Goal: Task Accomplishment & Management: Complete application form

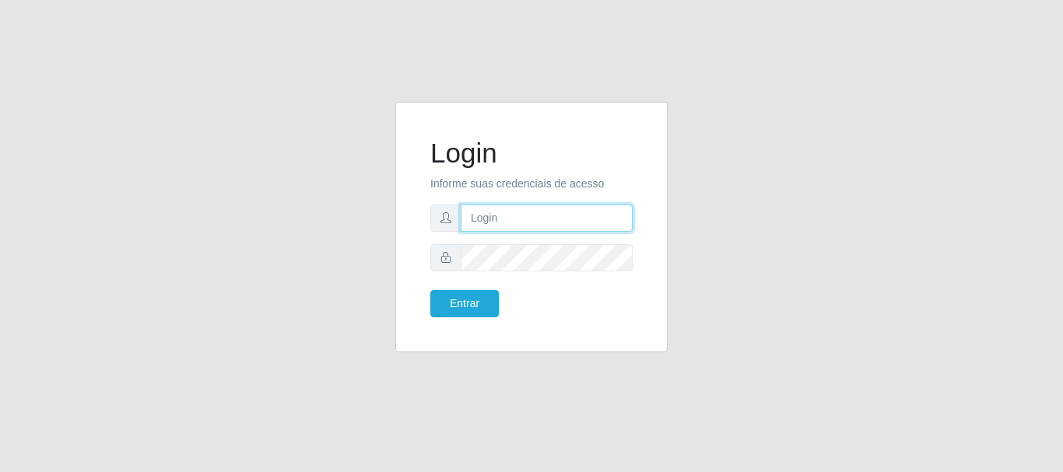
click at [535, 224] on input "text" at bounding box center [547, 218] width 172 height 27
type input "LucasBemais@B09"
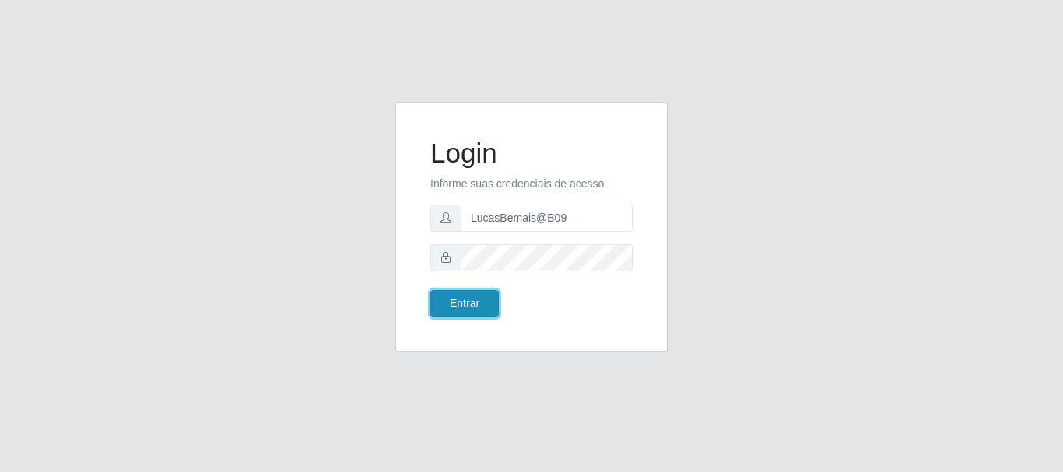
click at [475, 295] on button "Entrar" at bounding box center [464, 303] width 68 height 27
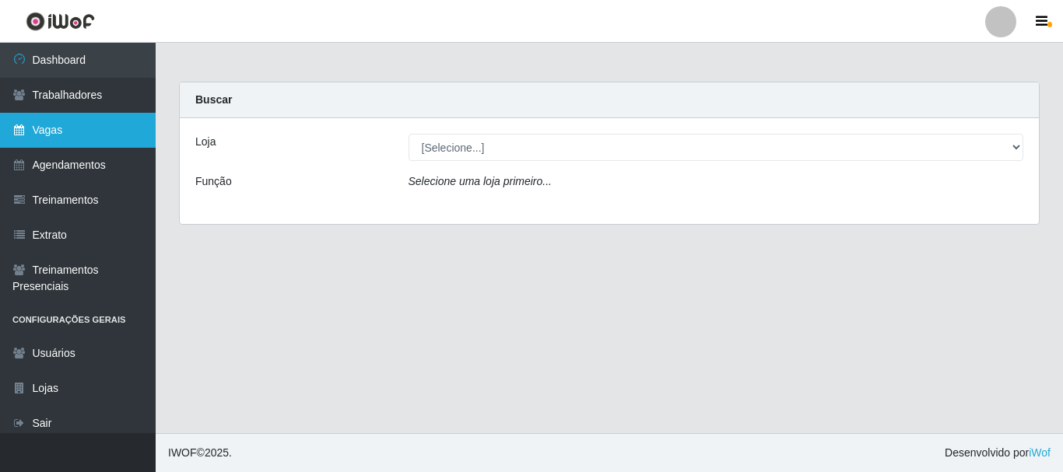
click at [20, 145] on link "Vagas" at bounding box center [78, 130] width 156 height 35
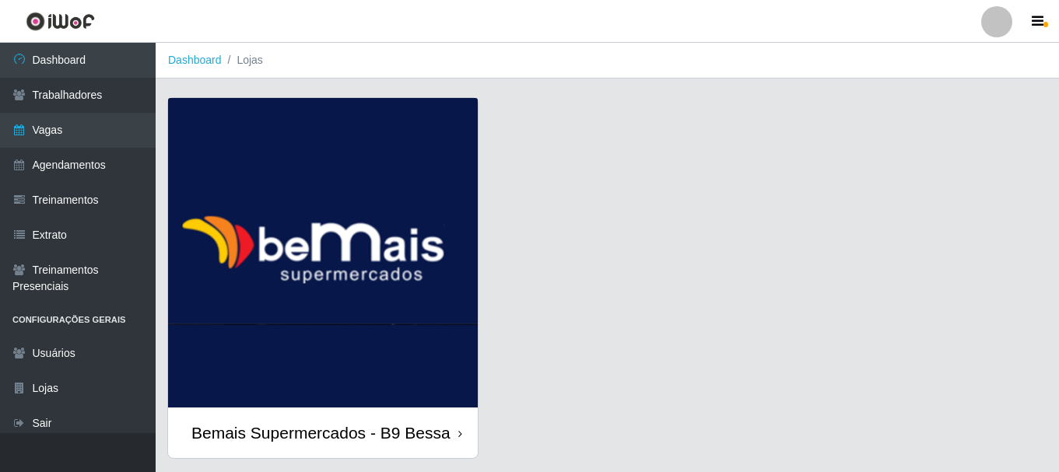
click at [281, 139] on img at bounding box center [323, 253] width 310 height 310
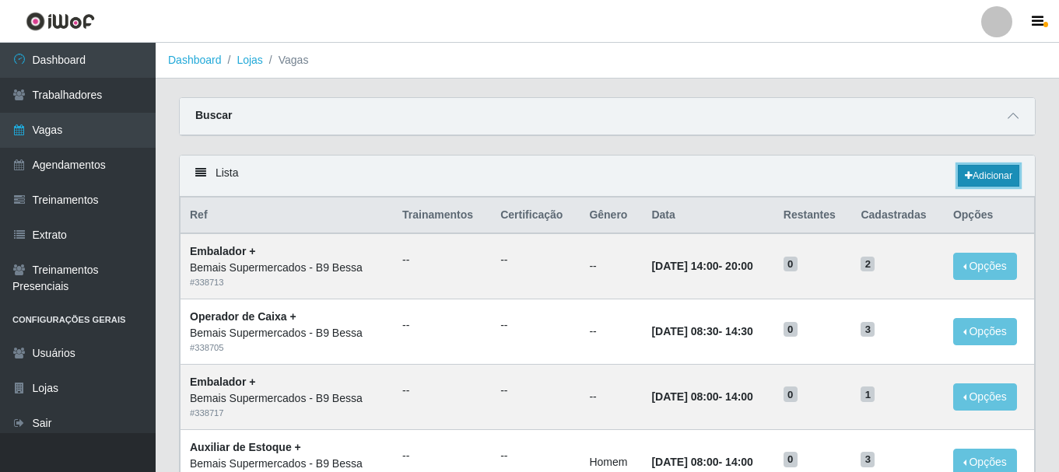
click at [995, 174] on link "Adicionar" at bounding box center [988, 176] width 61 height 22
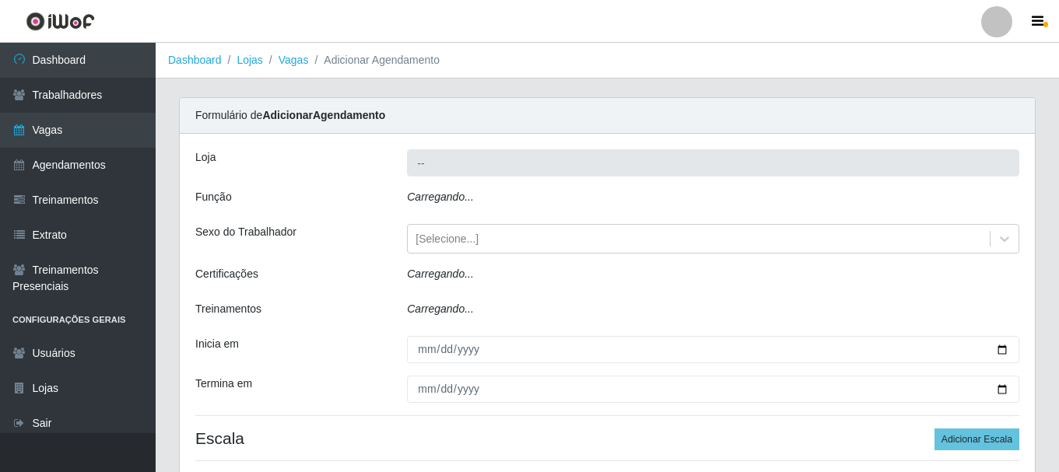
type input "Bemais Supermercados - B9 Bessa"
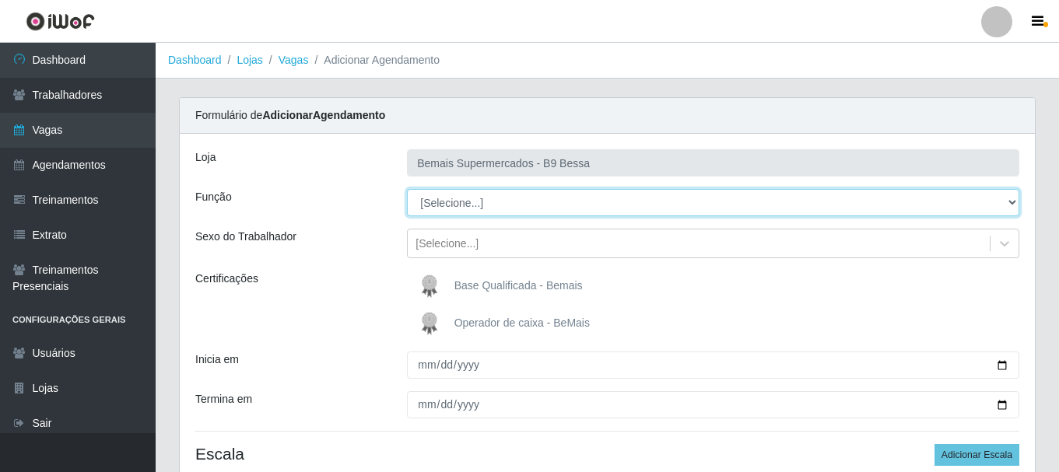
click at [482, 198] on select "[Selecione...] ASG ASG + ASG ++ Auxiliar de Estoque Auxiliar de [GEOGRAPHIC_DAT…" at bounding box center [713, 202] width 612 height 27
select select "72"
click at [407, 189] on select "[Selecione...] ASG ASG + ASG ++ Auxiliar de Estoque Auxiliar de [GEOGRAPHIC_DAT…" at bounding box center [713, 202] width 612 height 27
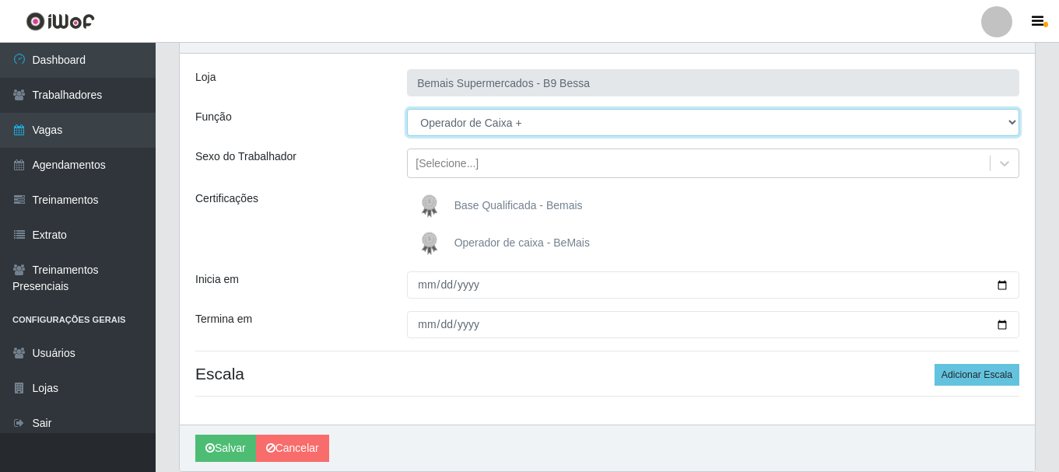
scroll to position [130, 0]
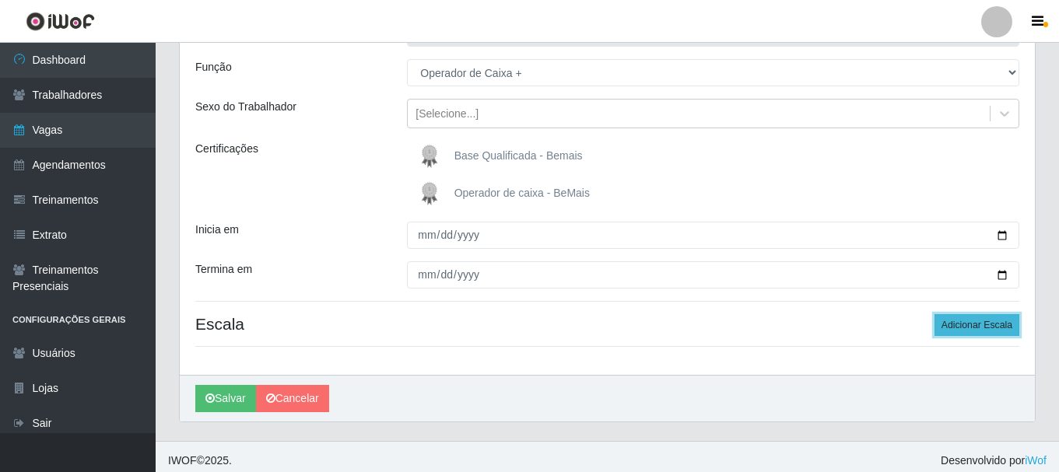
click at [949, 328] on button "Adicionar Escala" at bounding box center [976, 325] width 85 height 22
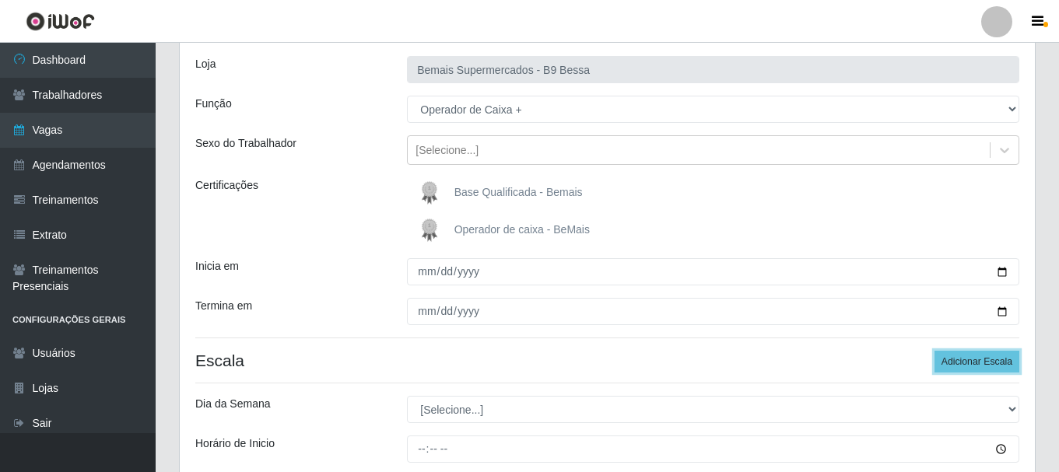
scroll to position [96, 0]
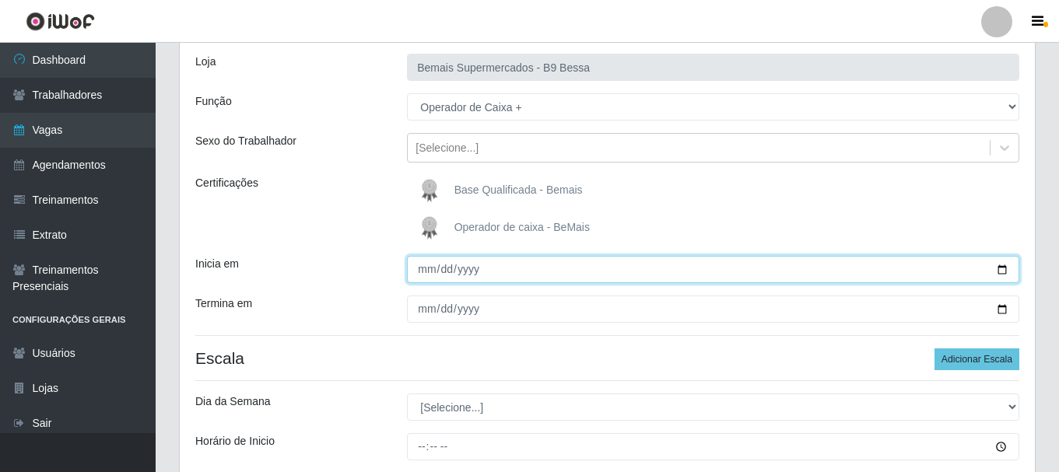
click at [1002, 270] on input "Inicia em" at bounding box center [713, 269] width 612 height 27
click at [1000, 268] on input "[DATE]" at bounding box center [713, 269] width 612 height 27
type input "[DATE]"
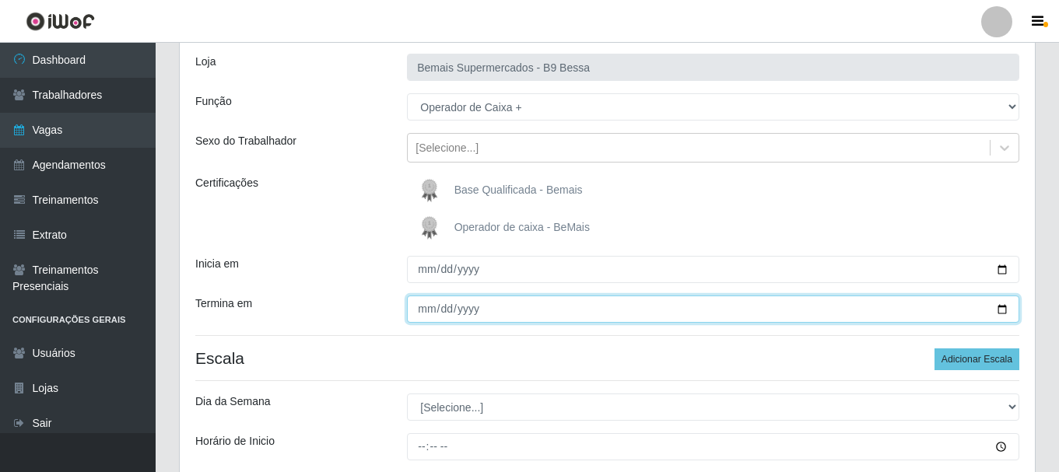
click at [1002, 308] on input "Termina em" at bounding box center [713, 309] width 612 height 27
type input "[DATE]"
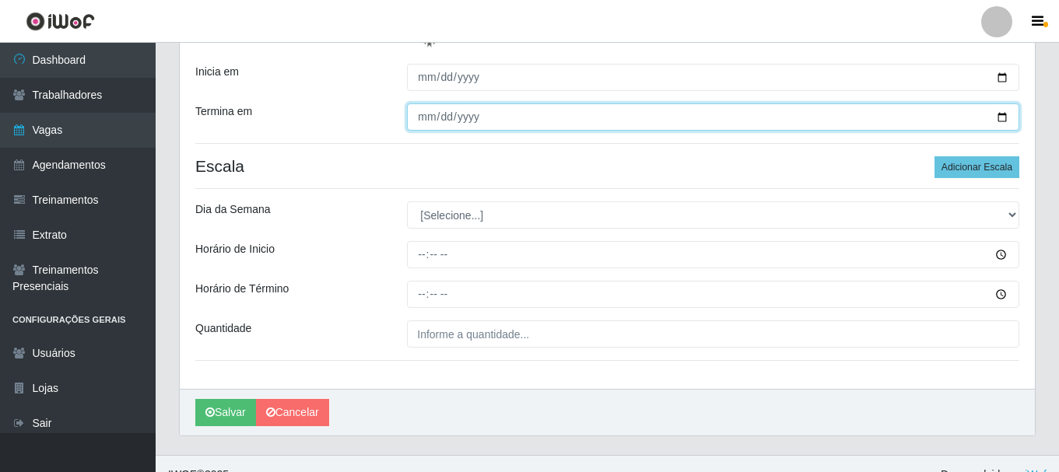
scroll to position [310, 0]
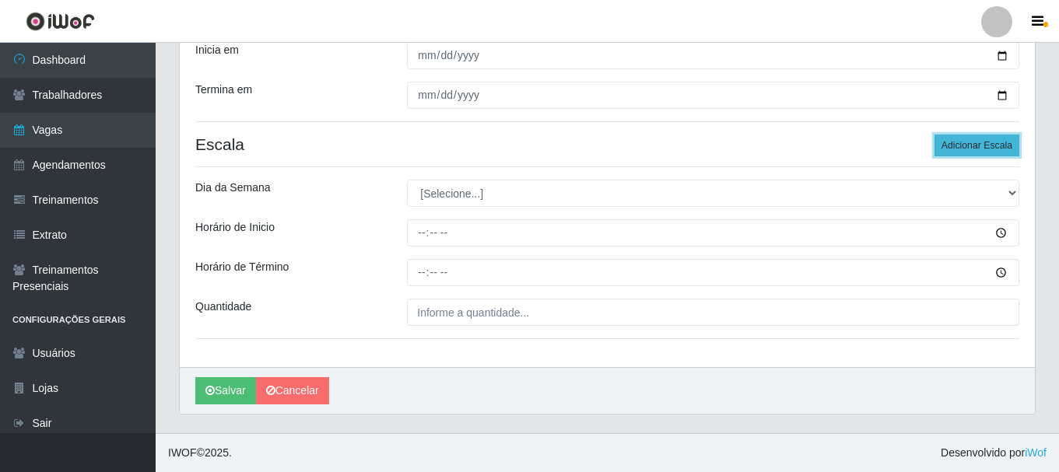
click at [969, 142] on button "Adicionar Escala" at bounding box center [976, 146] width 85 height 22
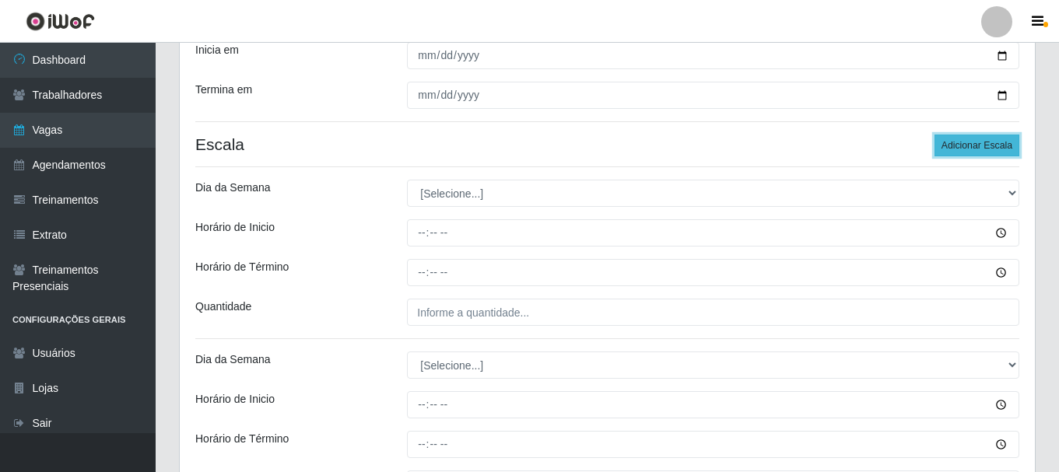
click at [969, 142] on button "Adicionar Escala" at bounding box center [976, 146] width 85 height 22
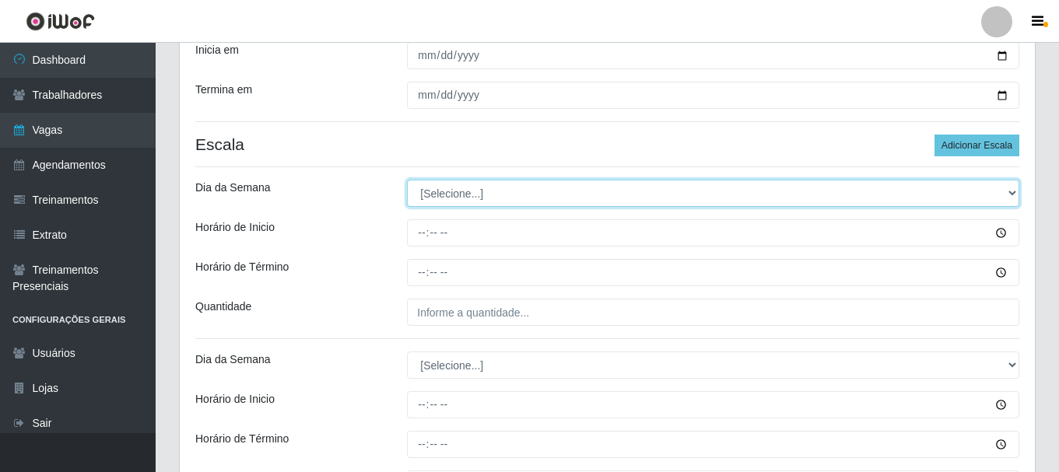
click at [462, 188] on select "[Selecione...] Segunda Terça Quarta Quinta Sexta Sábado Domingo" at bounding box center [713, 193] width 612 height 27
select select "0"
click at [407, 180] on select "[Selecione...] Segunda Terça Quarta Quinta Sexta Sábado Domingo" at bounding box center [713, 193] width 612 height 27
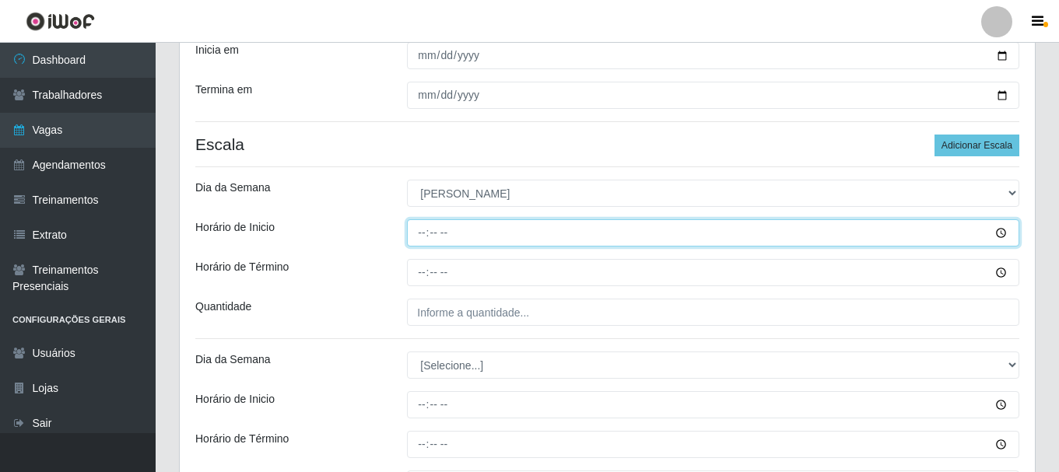
click at [425, 226] on input "Horário de Inicio" at bounding box center [713, 232] width 612 height 27
type input "08:30"
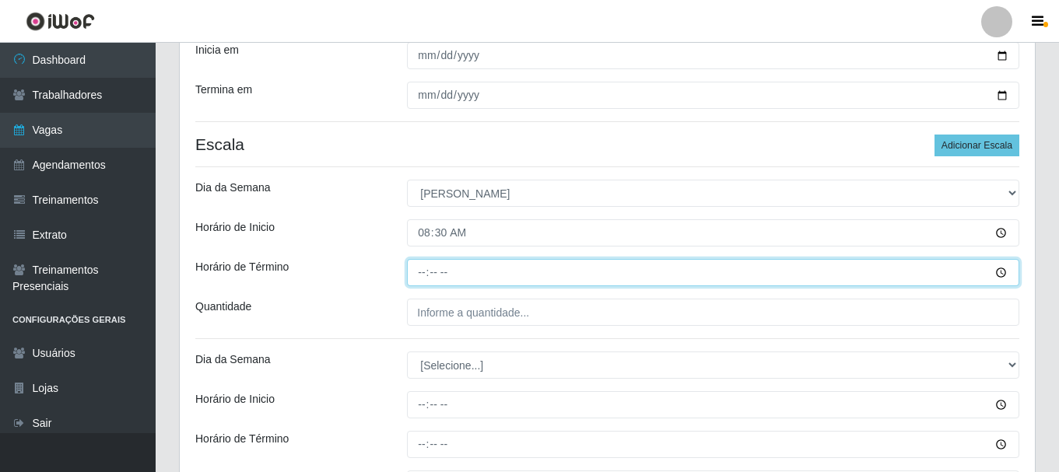
click at [415, 277] on input "Horário de Término" at bounding box center [713, 272] width 612 height 27
type input "14:30"
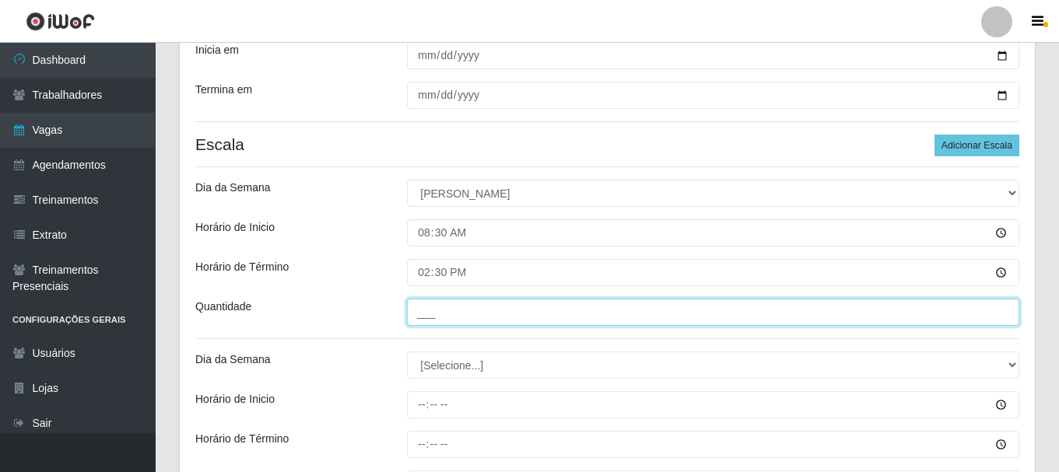
click at [464, 314] on input "___" at bounding box center [713, 312] width 612 height 27
type input "2__"
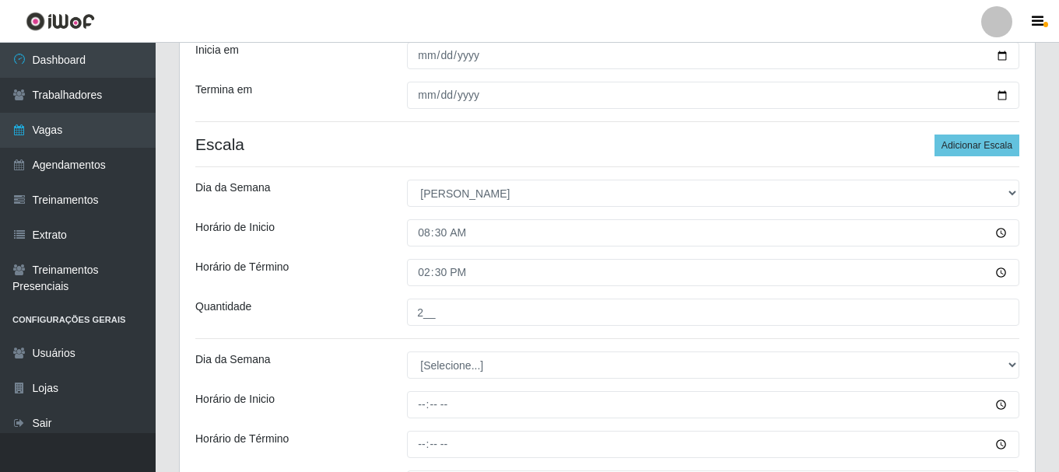
click at [377, 327] on div "Loja Bemais Supermercados - B9 Bessa Função [Selecione...] ASG ASG + ASG ++ Aux…" at bounding box center [607, 267] width 855 height 887
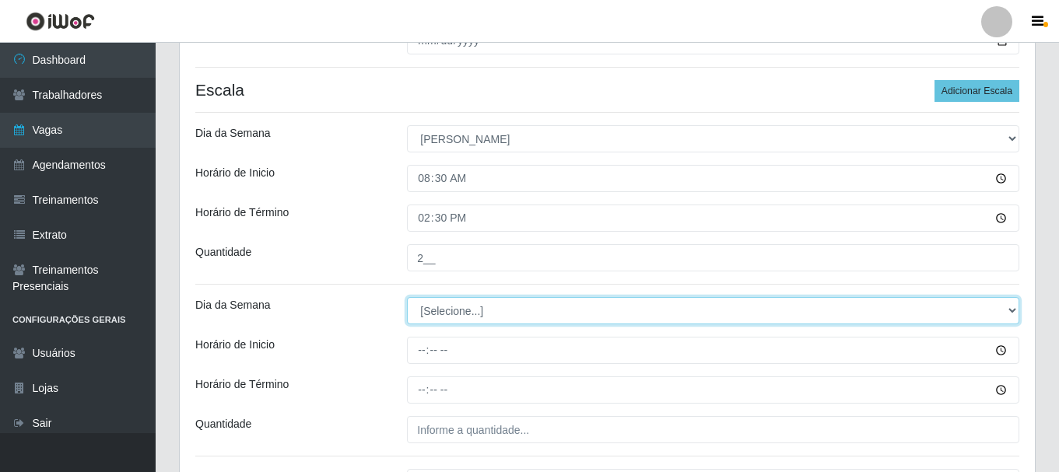
click at [416, 310] on select "[Selecione...] Segunda Terça Quarta Quinta Sexta Sábado Domingo" at bounding box center [713, 310] width 612 height 27
select select "0"
click at [407, 297] on select "[Selecione...] Segunda Terça Quarta Quinta Sexta Sábado Domingo" at bounding box center [713, 310] width 612 height 27
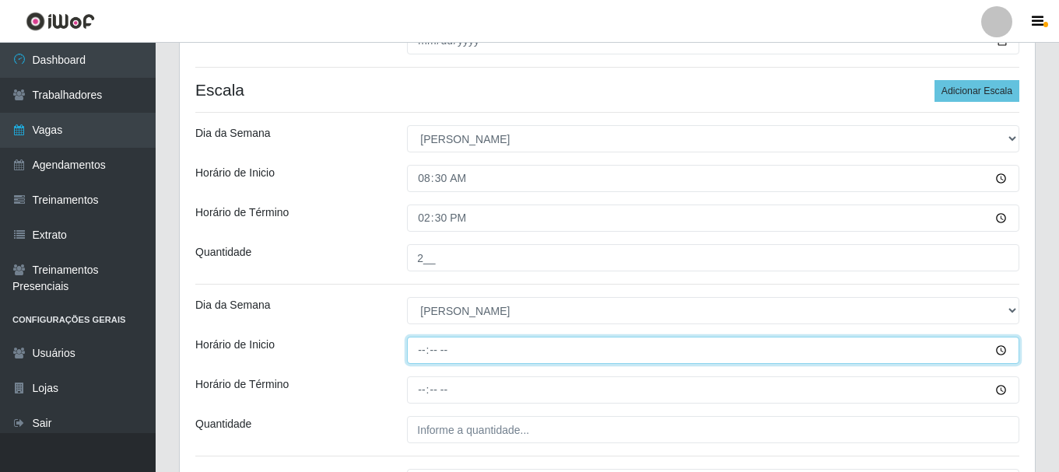
click at [423, 355] on input "Horário de Inicio" at bounding box center [713, 350] width 612 height 27
type input "14:00"
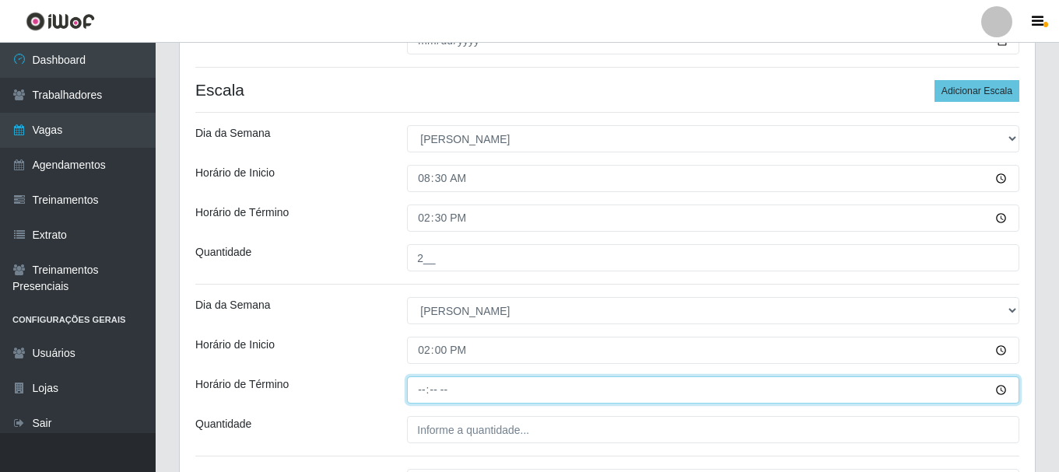
click at [419, 391] on input "Horário de Término" at bounding box center [713, 390] width 612 height 27
type input "20:00"
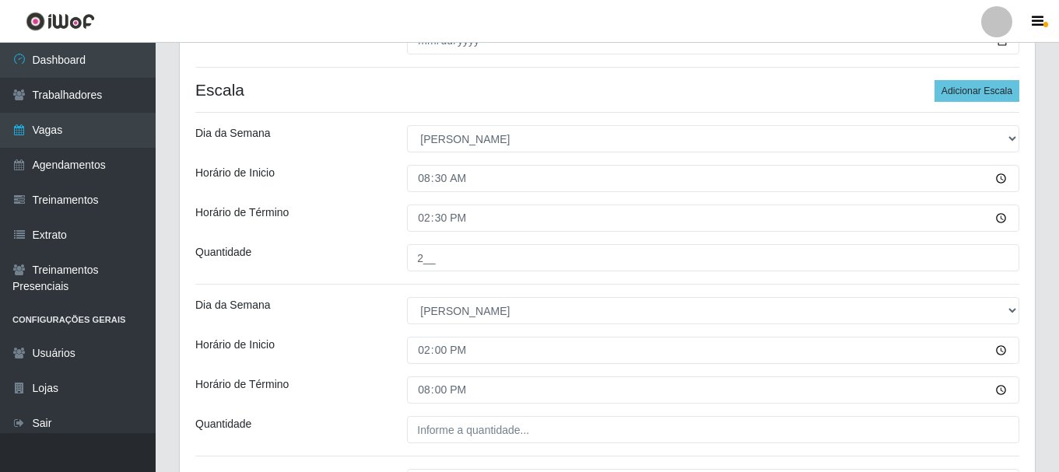
click at [366, 359] on div "Horário de Inicio" at bounding box center [290, 350] width 212 height 27
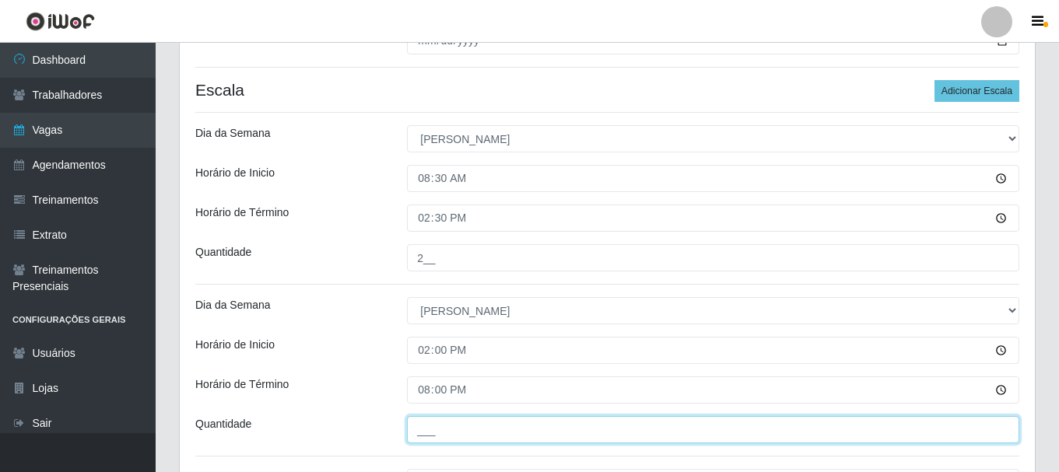
click at [427, 436] on input "___" at bounding box center [713, 429] width 612 height 27
type input "2__"
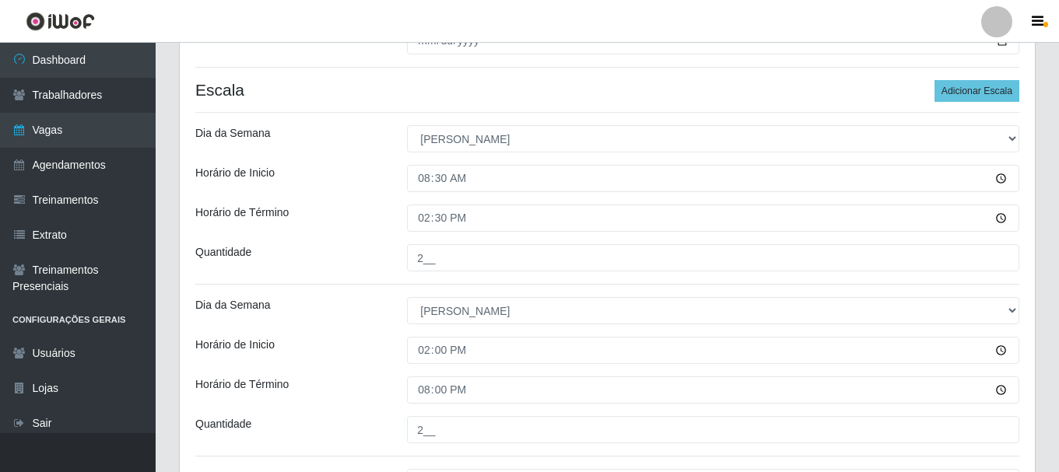
click at [291, 338] on div "Horário de Inicio" at bounding box center [290, 350] width 212 height 27
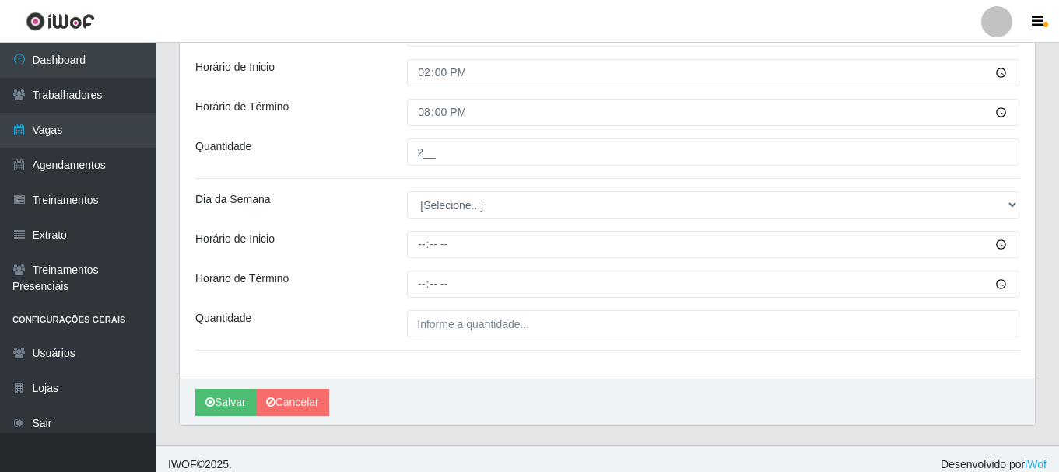
scroll to position [654, 0]
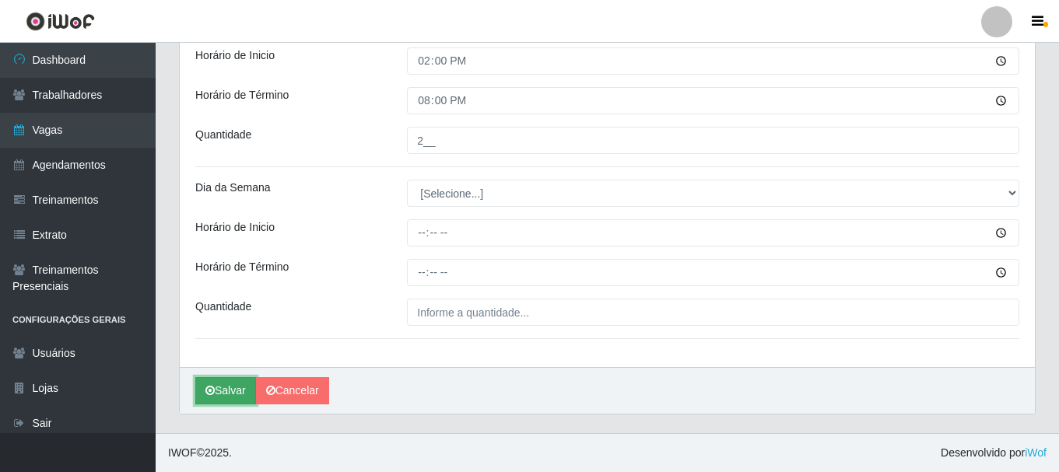
click at [227, 389] on button "Salvar" at bounding box center [225, 390] width 61 height 27
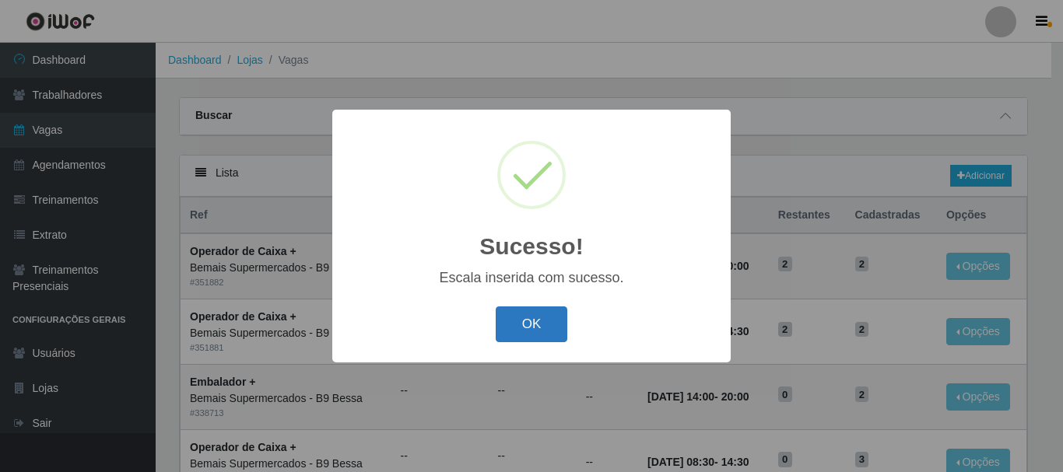
click at [533, 335] on button "OK" at bounding box center [532, 325] width 72 height 37
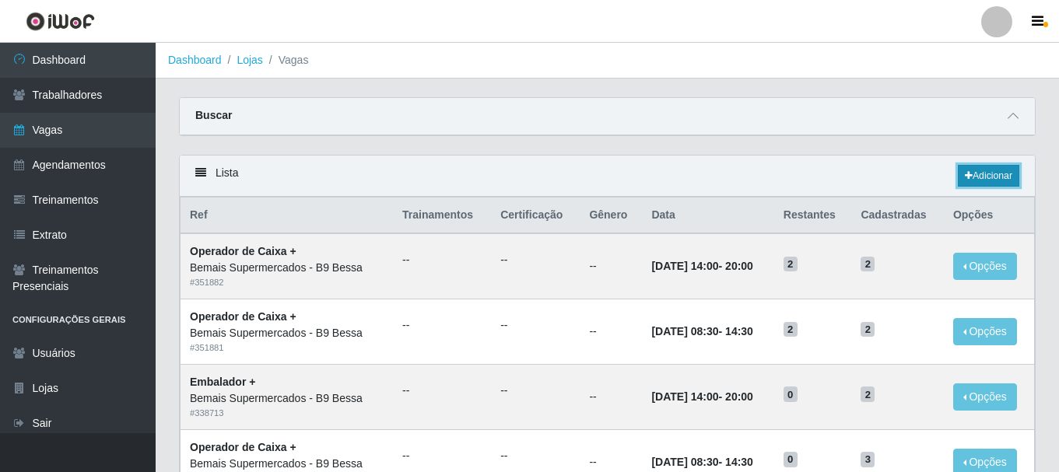
click at [1001, 170] on link "Adicionar" at bounding box center [988, 176] width 61 height 22
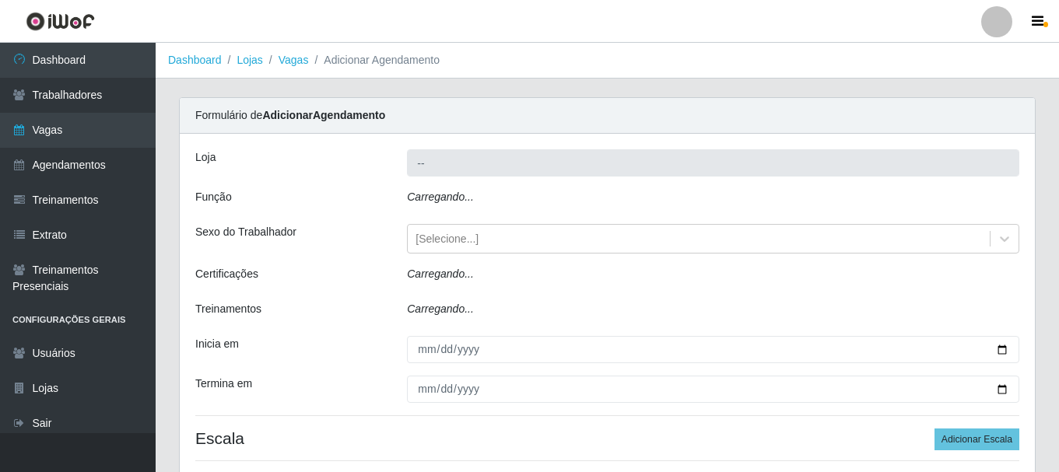
type input "Bemais Supermercados - B9 Bessa"
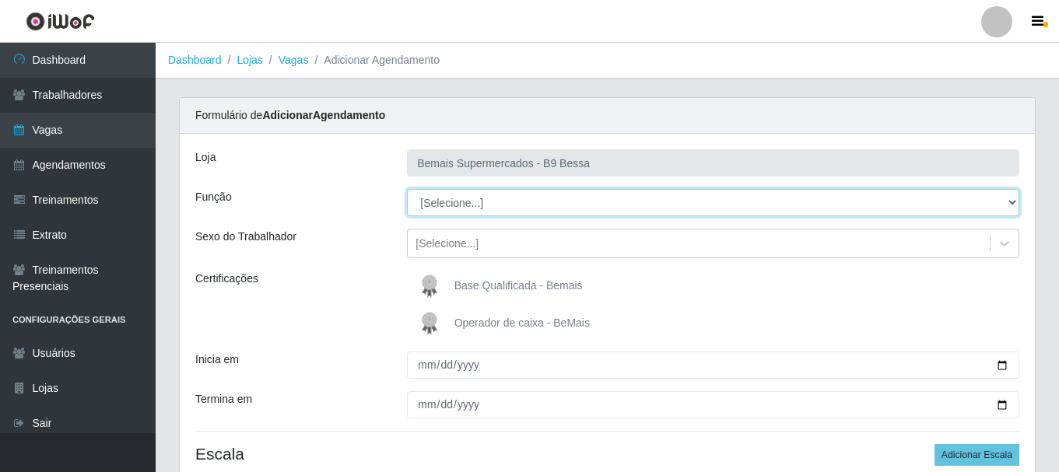
click at [499, 205] on select "[Selecione...] ASG ASG + ASG ++ Auxiliar de Estoque Auxiliar de [GEOGRAPHIC_DAT…" at bounding box center [713, 202] width 612 height 27
select select "72"
click at [407, 189] on select "[Selecione...] ASG ASG + ASG ++ Auxiliar de Estoque Auxiliar de [GEOGRAPHIC_DAT…" at bounding box center [713, 202] width 612 height 27
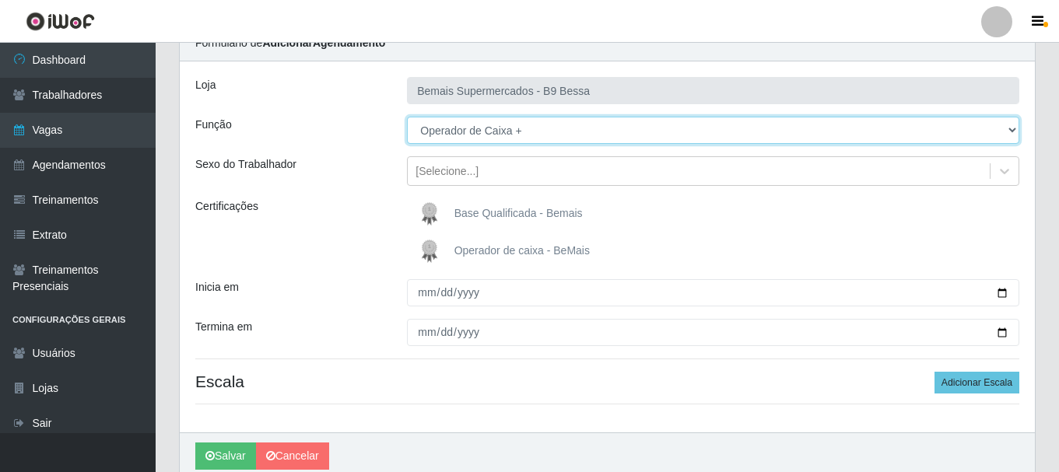
scroll to position [75, 0]
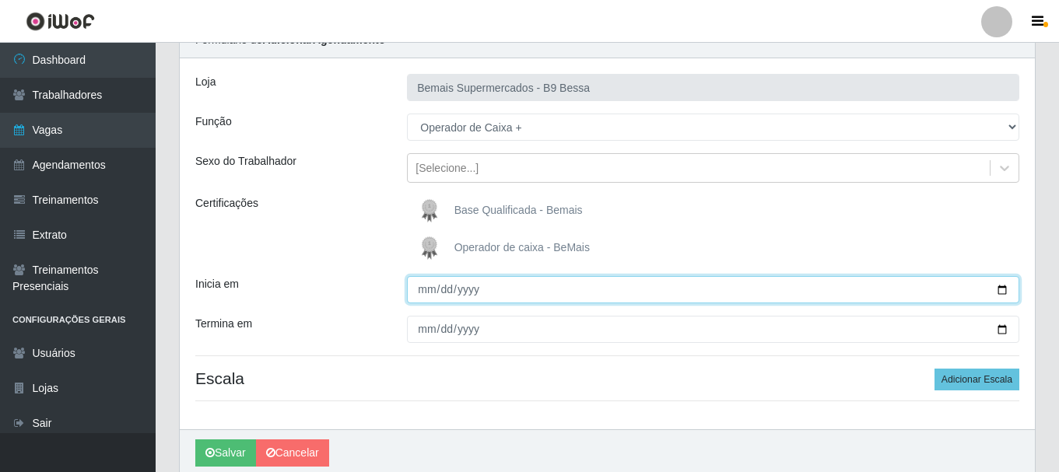
click at [1000, 286] on input "Inicia em" at bounding box center [713, 289] width 612 height 27
type input "[DATE]"
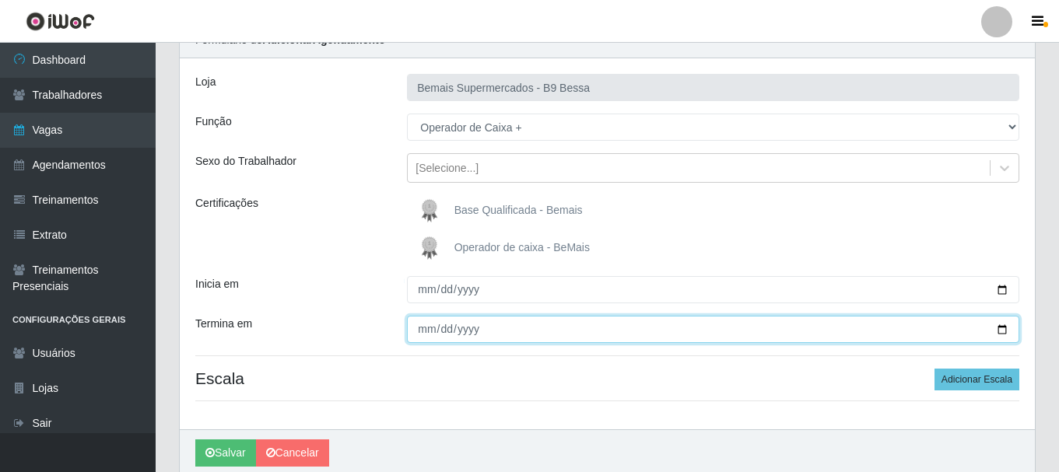
click at [1002, 326] on input "Termina em" at bounding box center [713, 329] width 612 height 27
type input "[DATE]"
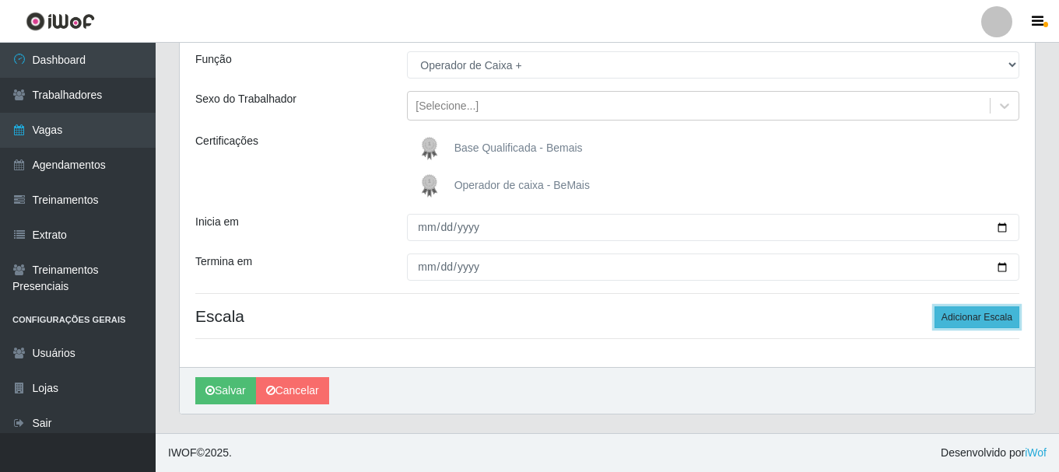
click at [956, 316] on button "Adicionar Escala" at bounding box center [976, 318] width 85 height 22
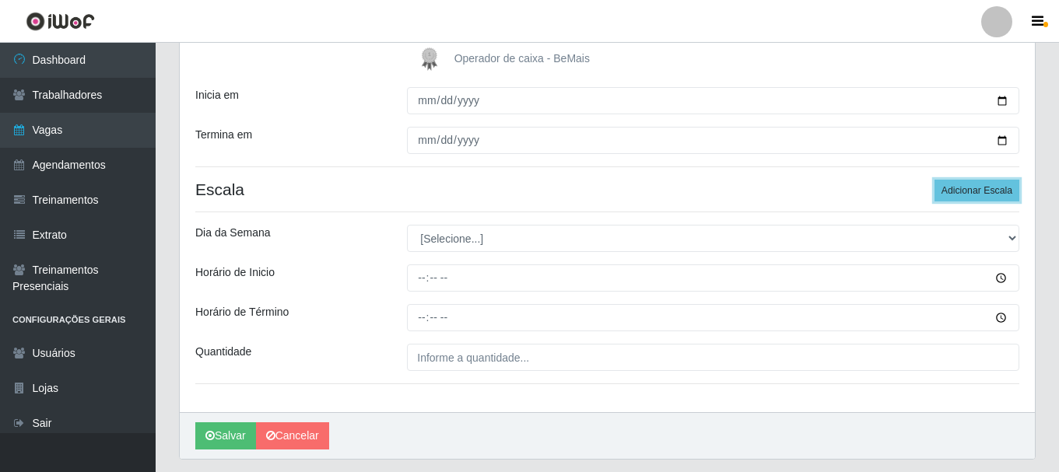
scroll to position [310, 0]
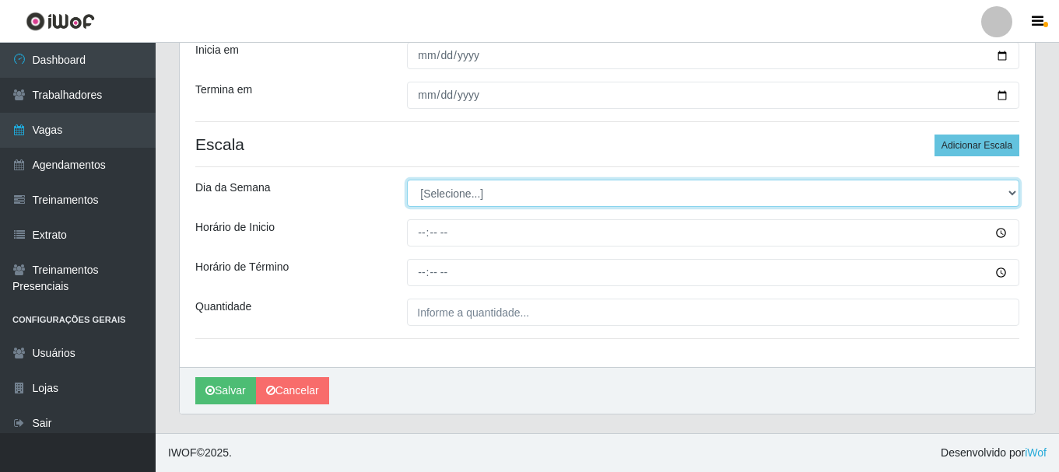
click at [454, 199] on select "[Selecione...] Segunda Terça Quarta Quinta Sexta Sábado Domingo" at bounding box center [713, 193] width 612 height 27
select select "0"
click at [407, 180] on select "[Selecione...] Segunda Terça Quarta Quinta Sexta Sábado Domingo" at bounding box center [713, 193] width 612 height 27
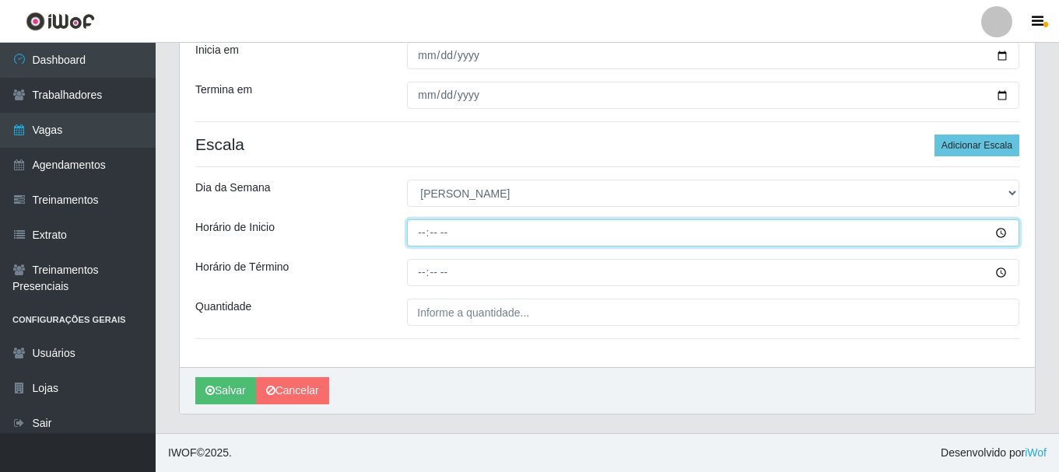
click at [422, 234] on input "Horário de Inicio" at bounding box center [713, 232] width 612 height 27
type input "08:30"
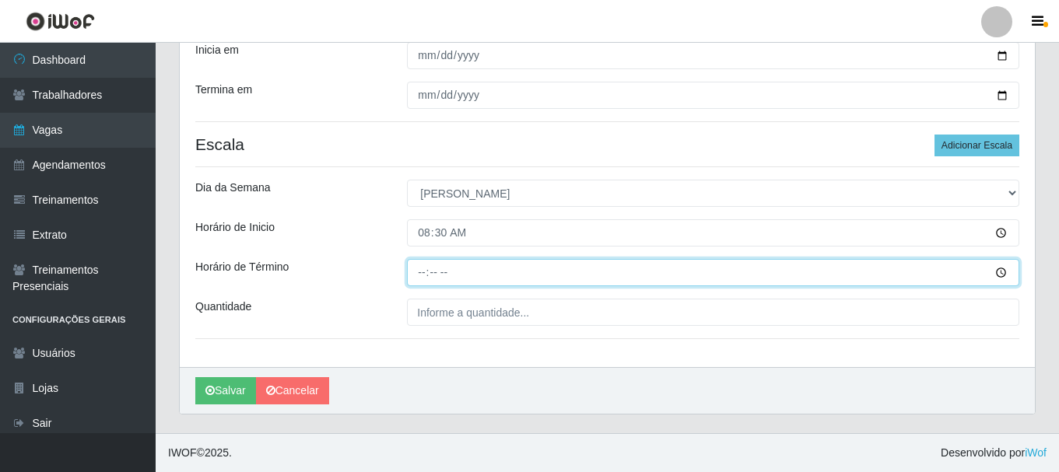
click at [422, 275] on input "Horário de Término" at bounding box center [713, 272] width 612 height 27
type input "14:30"
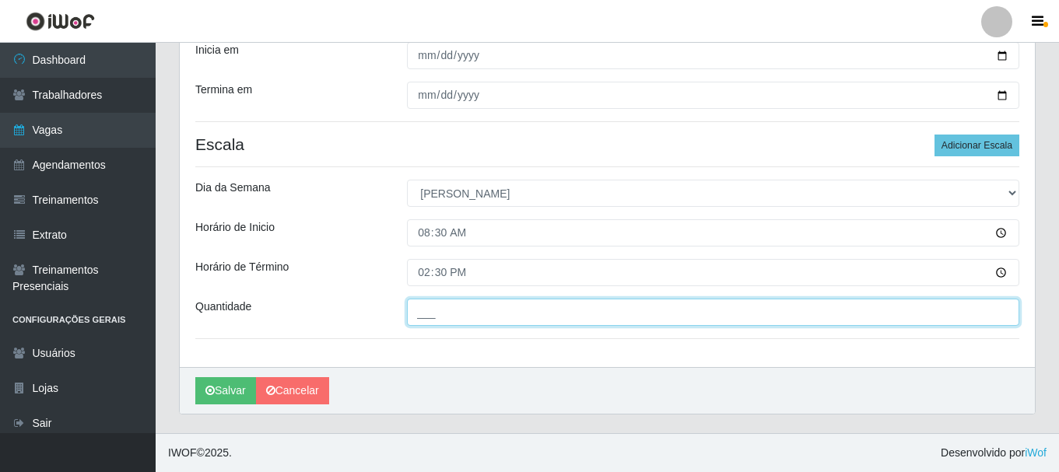
click at [432, 323] on input "___" at bounding box center [713, 312] width 612 height 27
type input "2__"
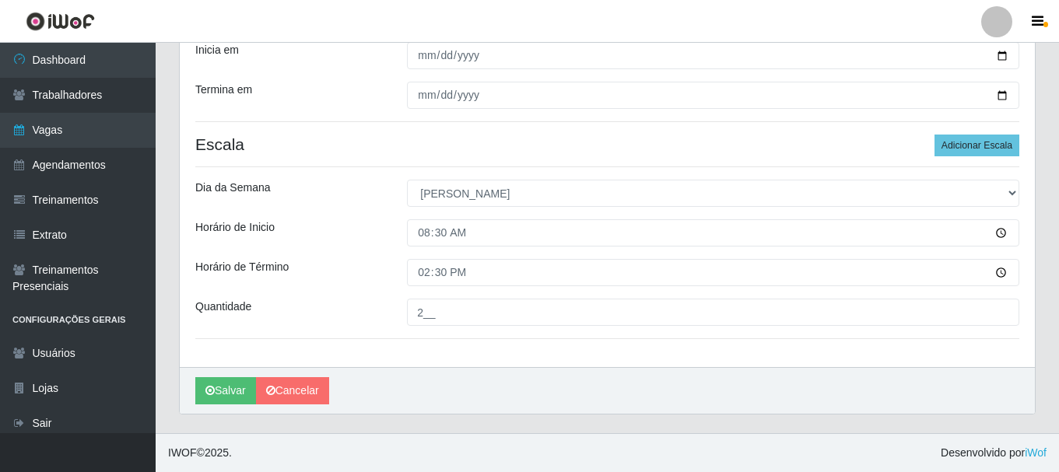
click at [329, 263] on div "Horário de Término" at bounding box center [290, 272] width 212 height 27
click at [212, 383] on button "Salvar" at bounding box center [225, 390] width 61 height 27
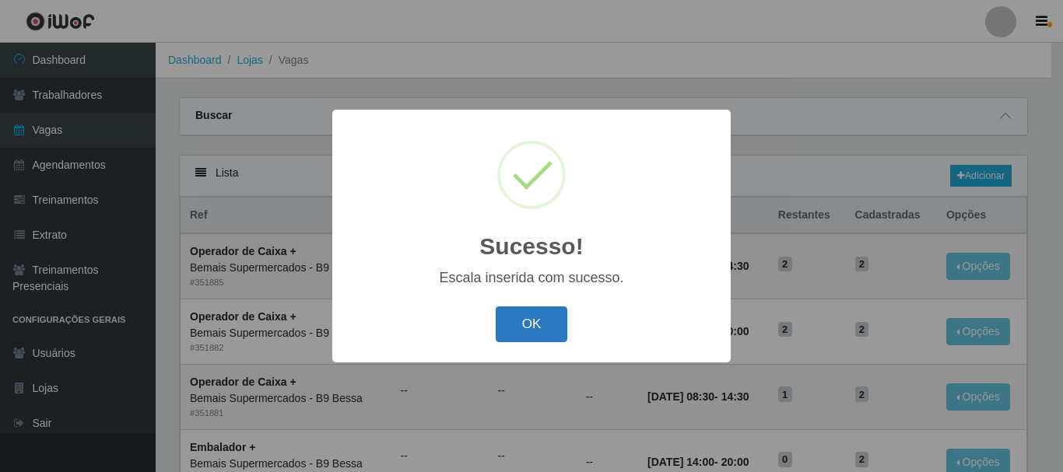
click at [557, 315] on button "OK" at bounding box center [532, 325] width 72 height 37
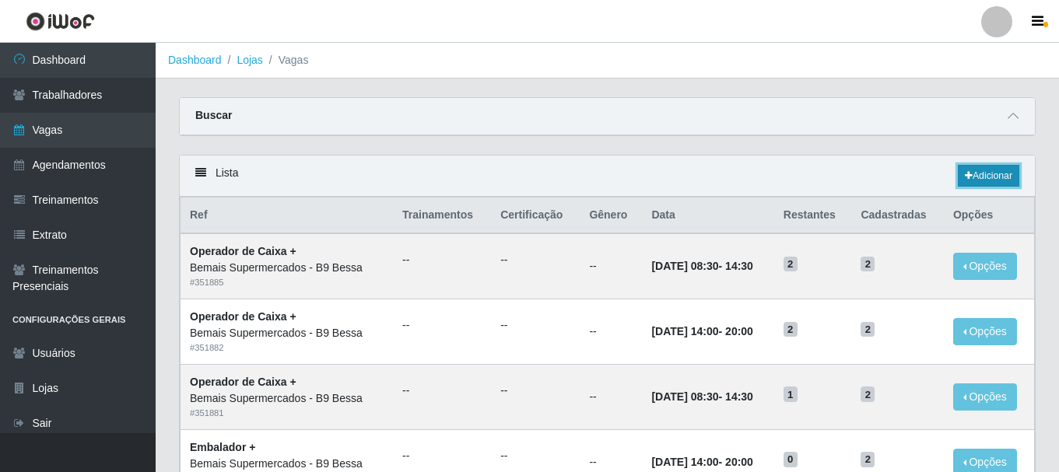
click at [987, 171] on link "Adicionar" at bounding box center [988, 176] width 61 height 22
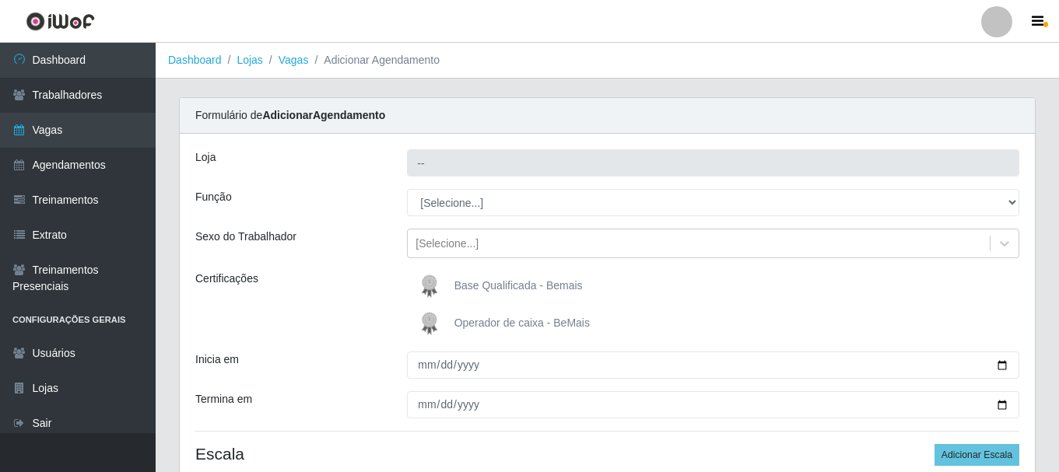
type input "Bemais Supermercados - B9 Bessa"
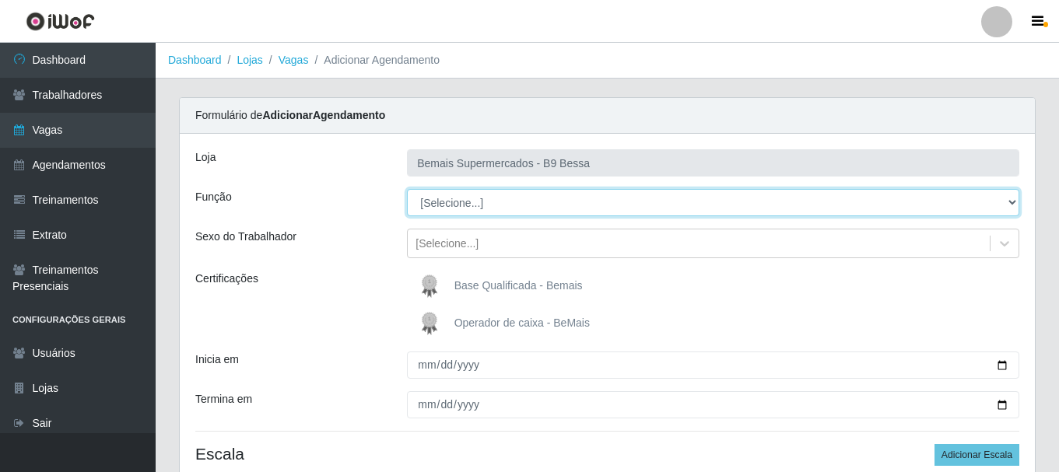
click at [645, 199] on select "[Selecione...] ASG ASG + ASG ++ Auxiliar de Estoque Auxiliar de [GEOGRAPHIC_DAT…" at bounding box center [713, 202] width 612 height 27
select select "72"
click at [407, 189] on select "[Selecione...] ASG ASG + ASG ++ Auxiliar de Estoque Auxiliar de [GEOGRAPHIC_DAT…" at bounding box center [713, 202] width 612 height 27
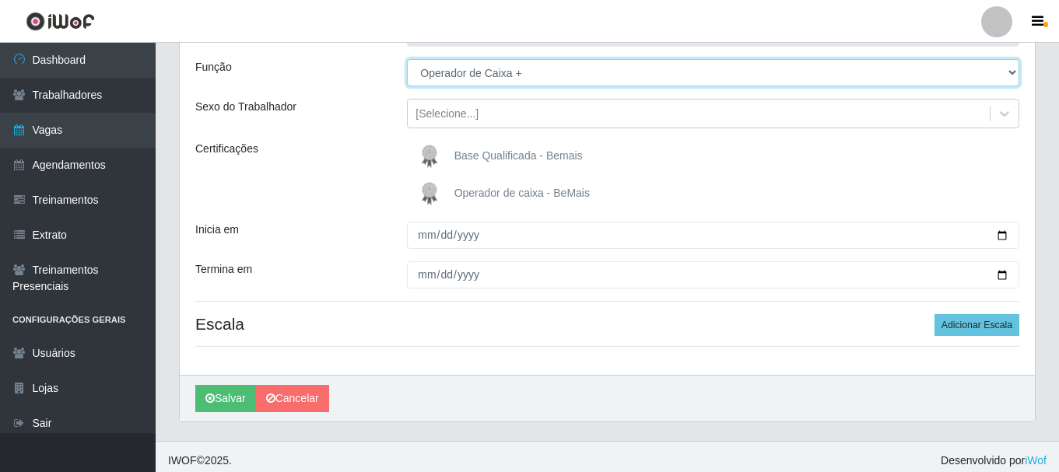
scroll to position [138, 0]
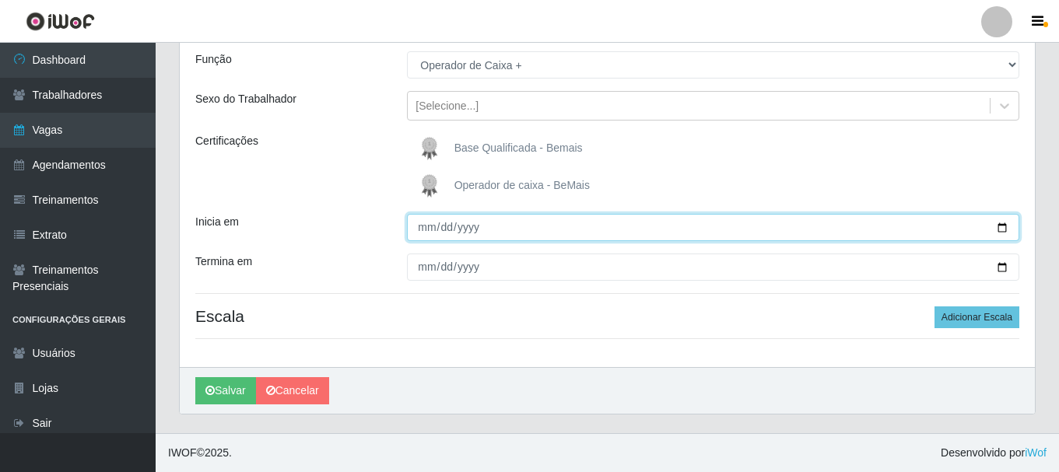
click at [1001, 229] on input "Inicia em" at bounding box center [713, 227] width 612 height 27
type input "[DATE]"
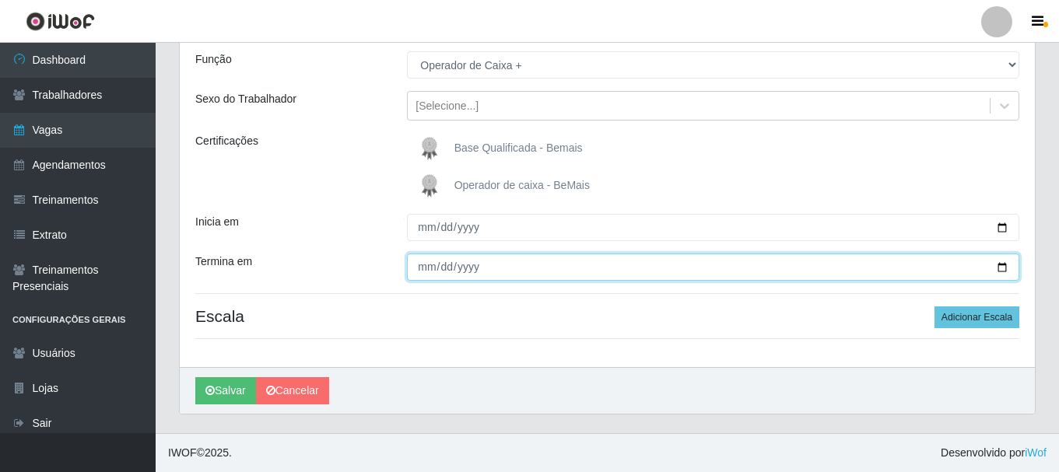
click at [1004, 269] on input "Termina em" at bounding box center [713, 267] width 612 height 27
type input "[DATE]"
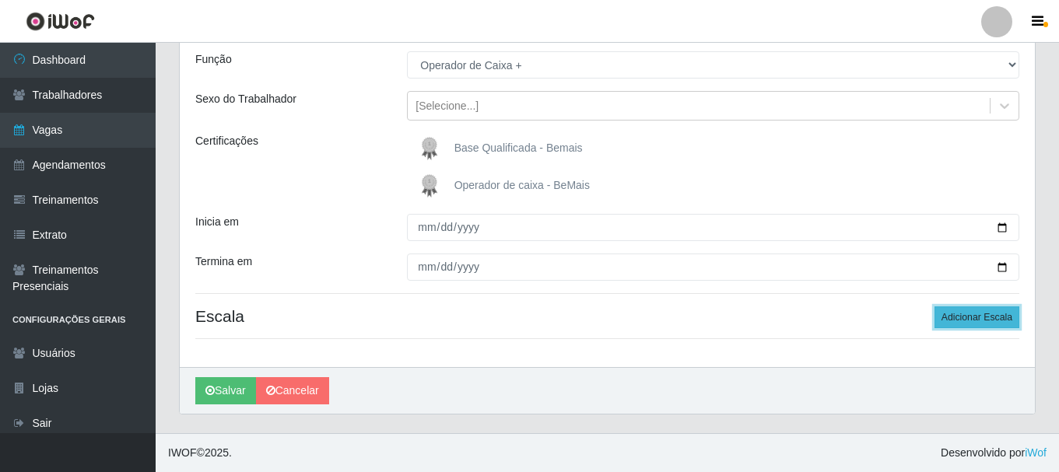
click at [951, 320] on button "Adicionar Escala" at bounding box center [976, 318] width 85 height 22
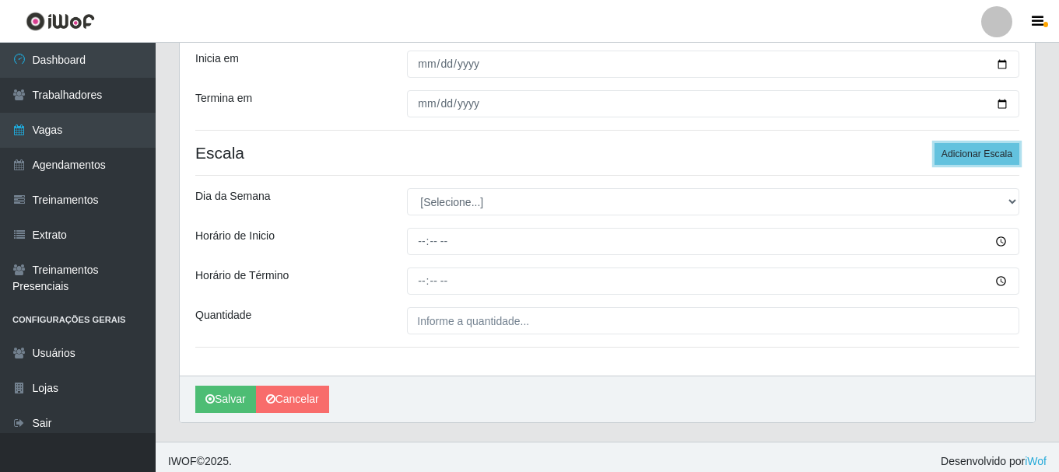
scroll to position [310, 0]
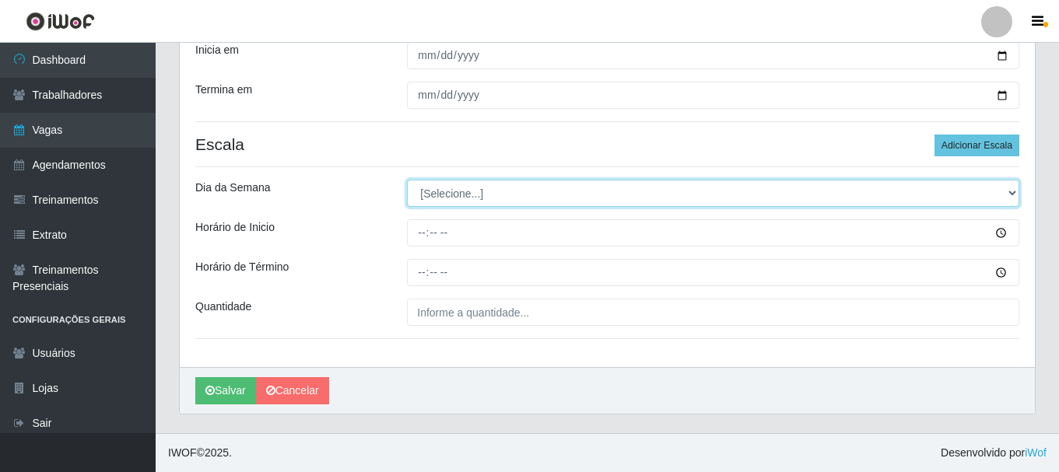
click at [450, 196] on select "[Selecione...] Segunda Terça Quarta Quinta Sexta Sábado Domingo" at bounding box center [713, 193] width 612 height 27
select select "0"
click at [407, 180] on select "[Selecione...] Segunda Terça Quarta Quinta Sexta Sábado Domingo" at bounding box center [713, 193] width 612 height 27
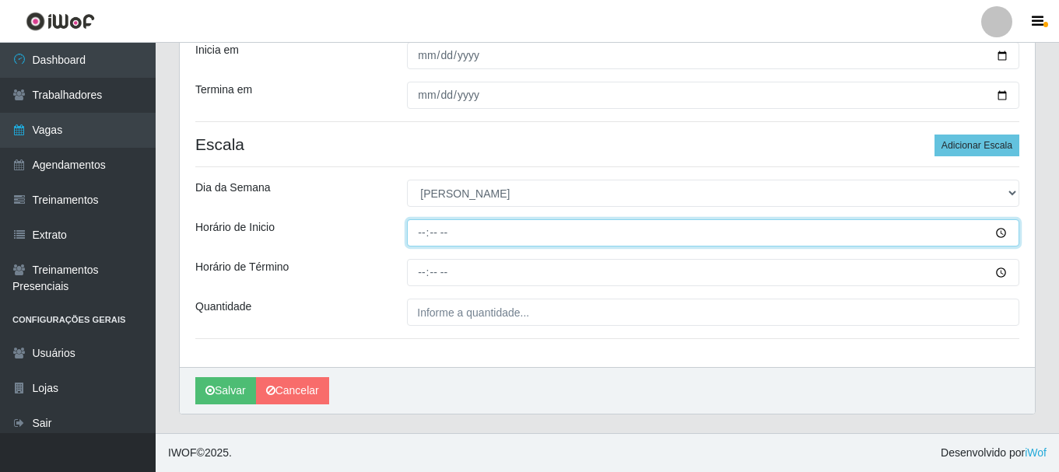
click at [419, 229] on input "Horário de Inicio" at bounding box center [713, 232] width 612 height 27
type input "08:30"
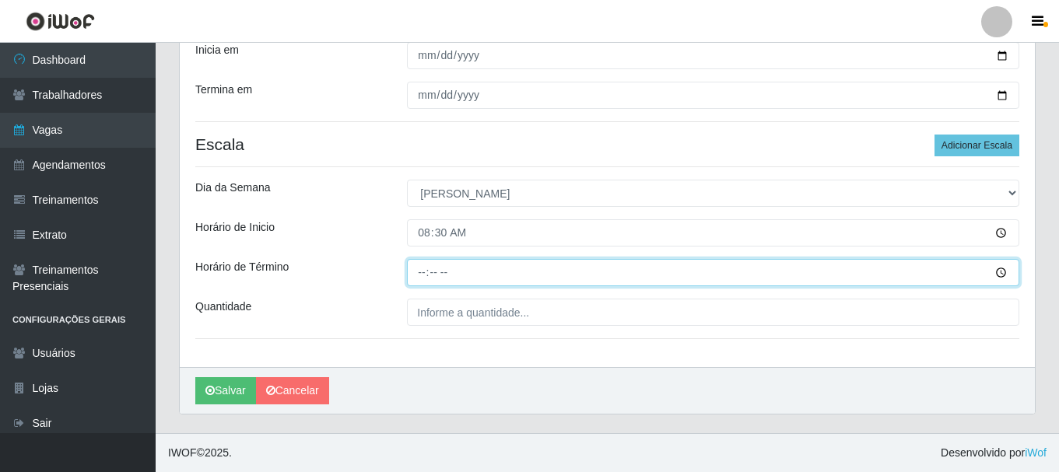
click at [419, 274] on input "Horário de Término" at bounding box center [713, 272] width 612 height 27
type input "14:30"
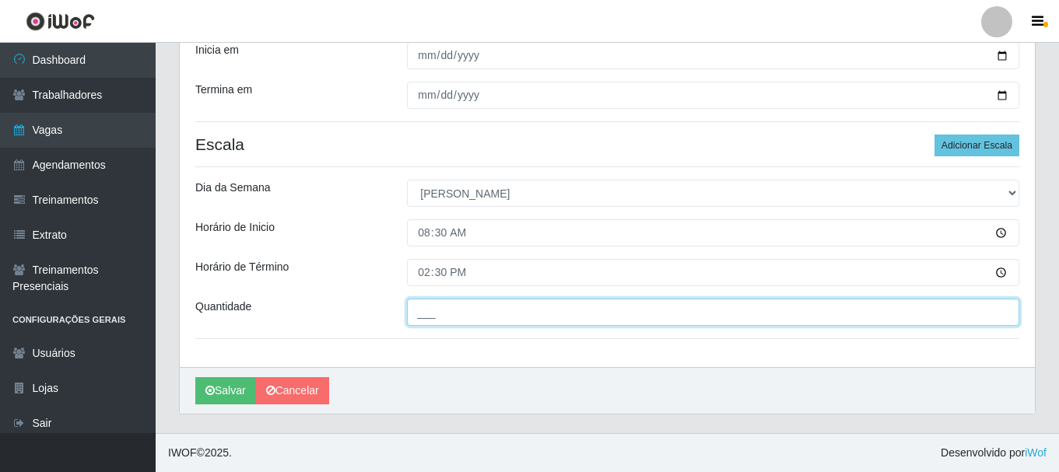
click at [425, 317] on input "___" at bounding box center [713, 312] width 612 height 27
type input "3__"
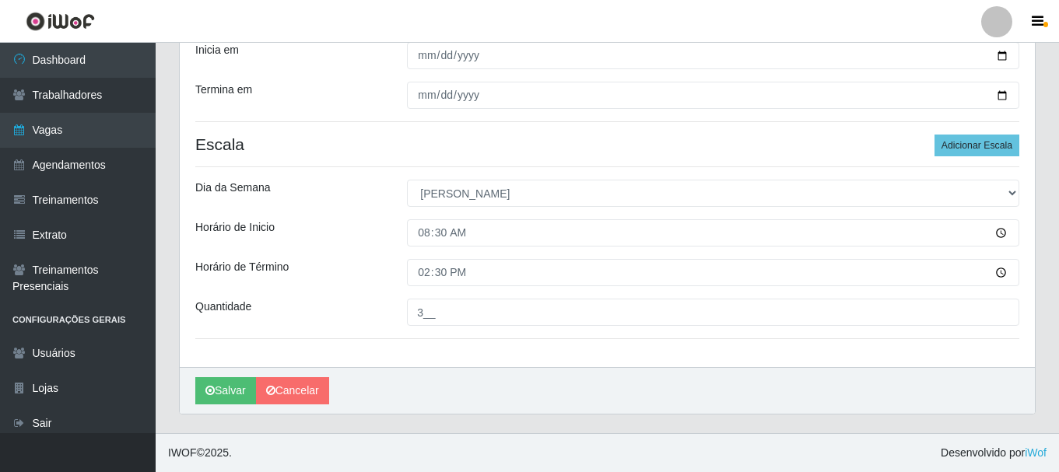
click at [380, 303] on div "Quantidade" at bounding box center [290, 312] width 212 height 27
click at [211, 391] on icon "submit" at bounding box center [209, 390] width 9 height 11
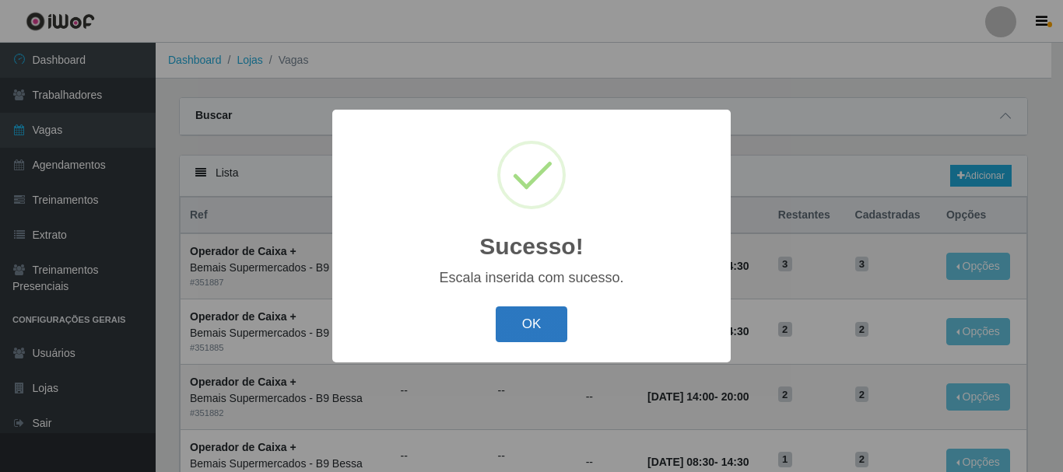
click at [523, 316] on button "OK" at bounding box center [532, 325] width 72 height 37
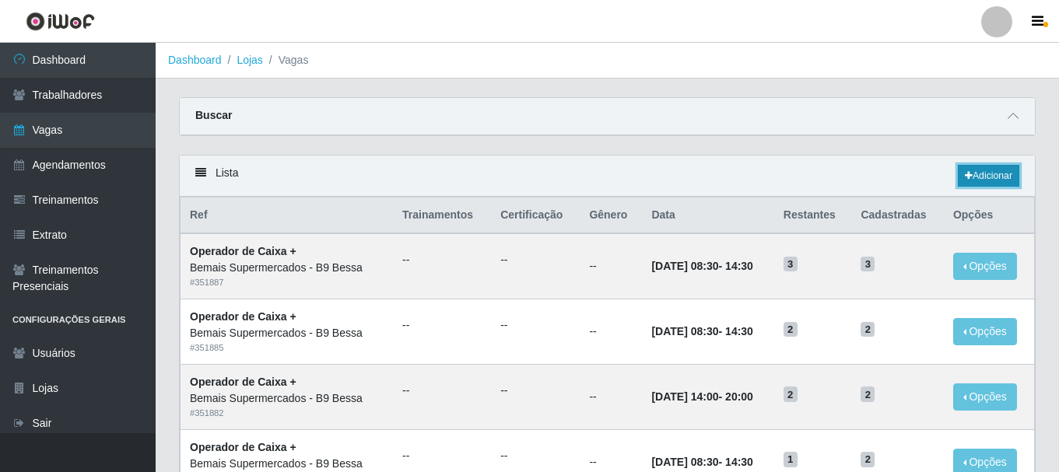
click at [1002, 173] on link "Adicionar" at bounding box center [988, 176] width 61 height 22
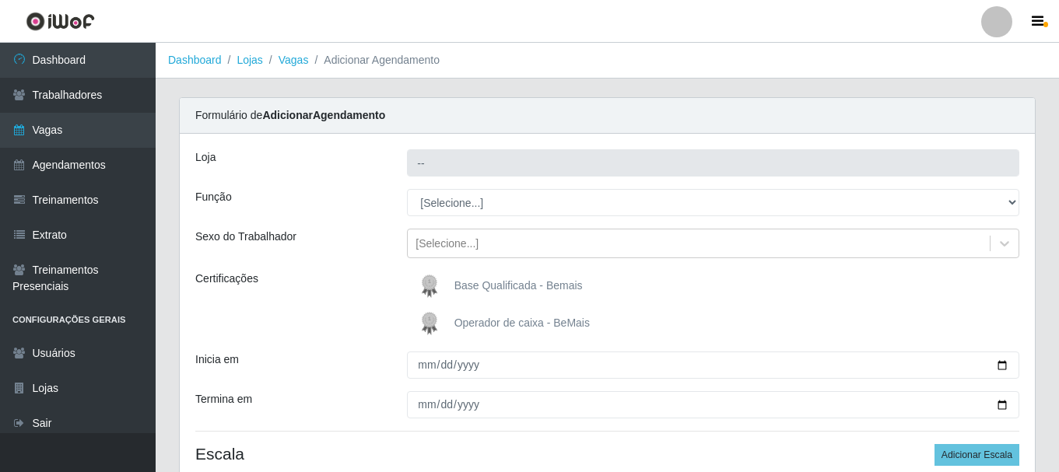
type input "Bemais Supermercados - B9 Bessa"
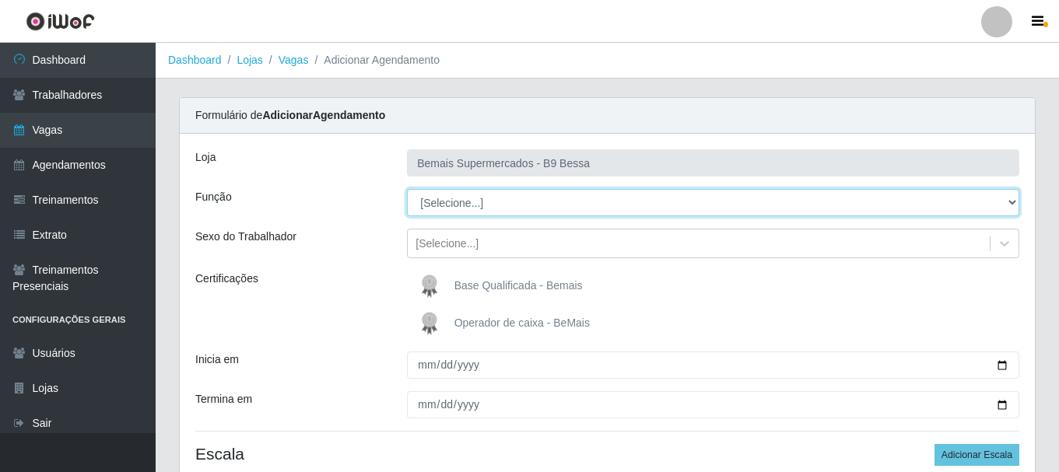
click at [443, 206] on select "[Selecione...] ASG ASG + ASG ++ Auxiliar de Estoque Auxiliar de [GEOGRAPHIC_DAT…" at bounding box center [713, 202] width 612 height 27
select select "72"
click at [407, 189] on select "[Selecione...] ASG ASG + ASG ++ Auxiliar de Estoque Auxiliar de [GEOGRAPHIC_DAT…" at bounding box center [713, 202] width 612 height 27
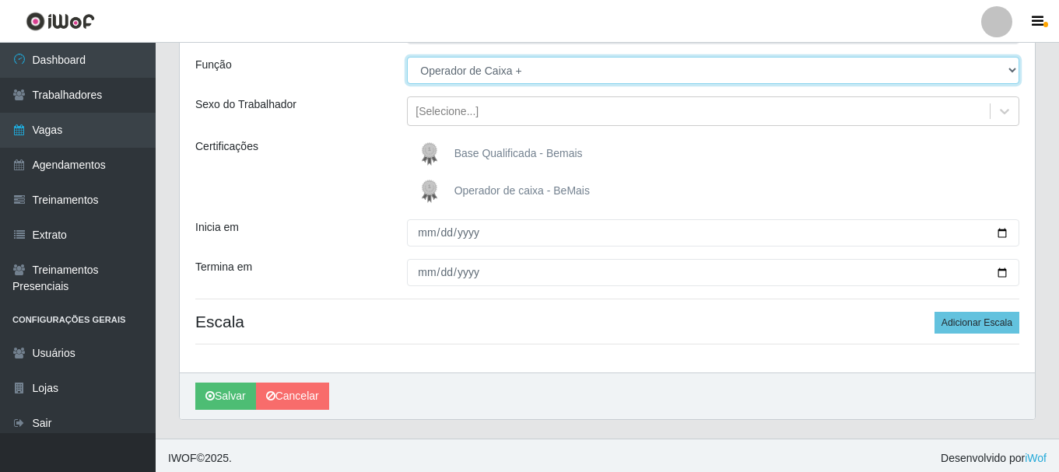
scroll to position [138, 0]
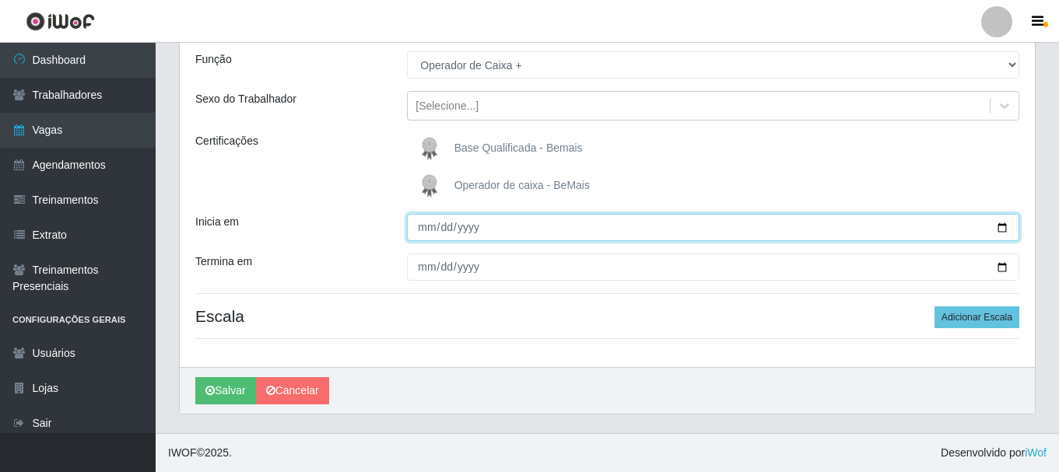
click at [1004, 223] on input "Inicia em" at bounding box center [713, 227] width 612 height 27
type input "[DATE]"
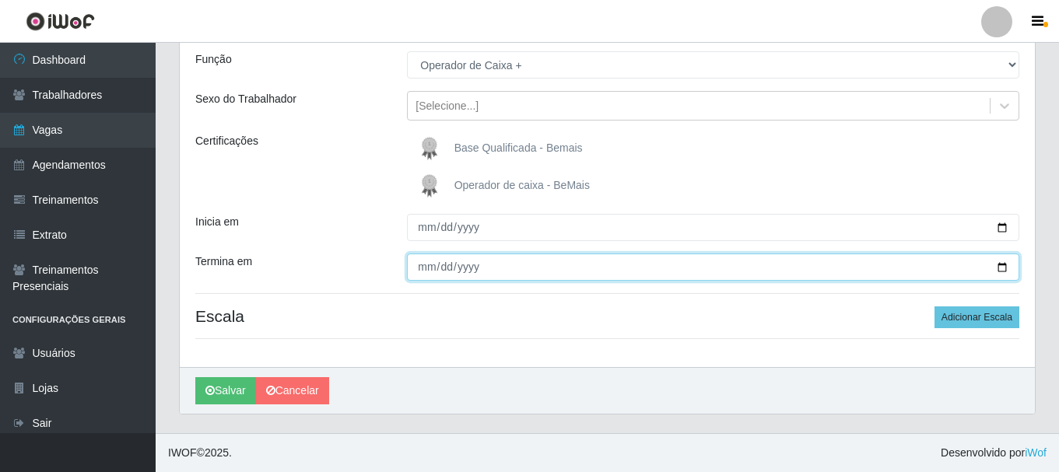
click at [1004, 268] on input "Termina em" at bounding box center [713, 267] width 612 height 27
type input "[DATE]"
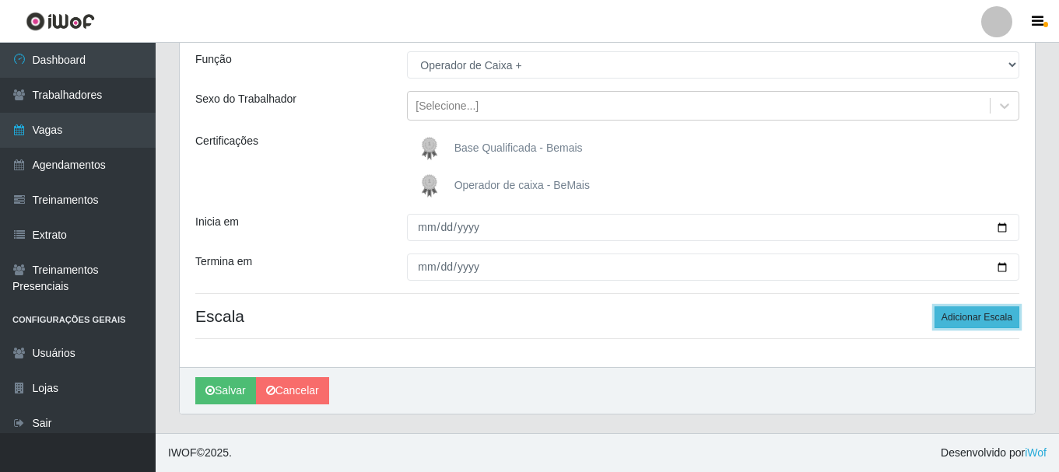
click at [947, 314] on button "Adicionar Escala" at bounding box center [976, 318] width 85 height 22
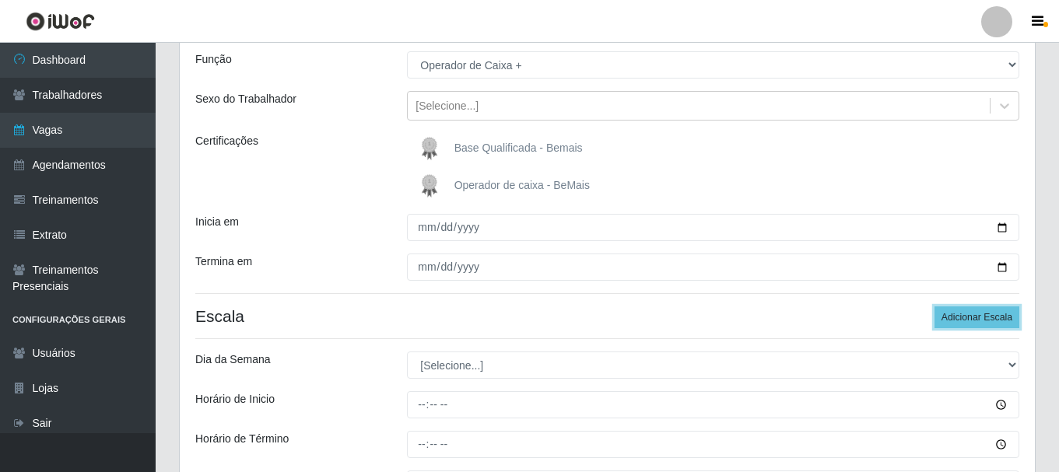
scroll to position [310, 0]
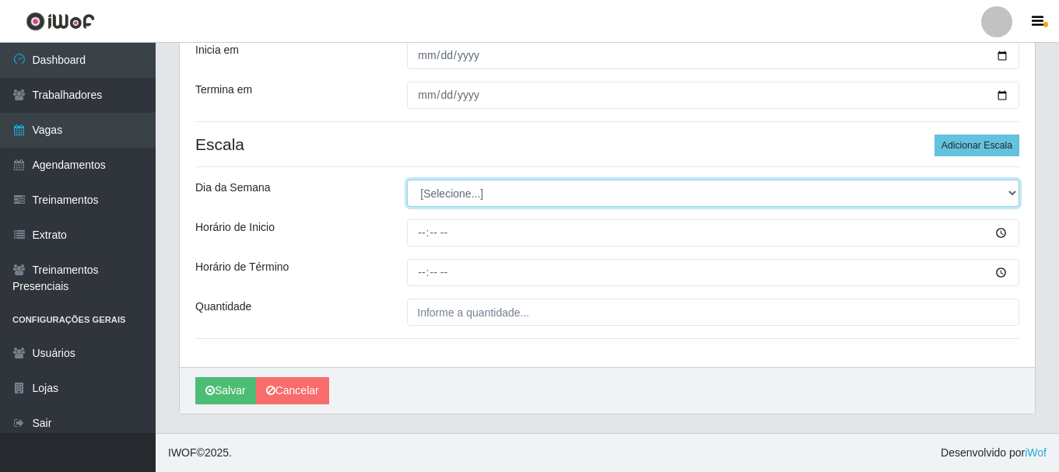
click at [435, 202] on select "[Selecione...] Segunda Terça Quarta Quinta Sexta Sábado Domingo" at bounding box center [713, 193] width 612 height 27
select select "0"
click at [407, 180] on select "[Selecione...] Segunda Terça Quarta Quinta Sexta Sábado Domingo" at bounding box center [713, 193] width 612 height 27
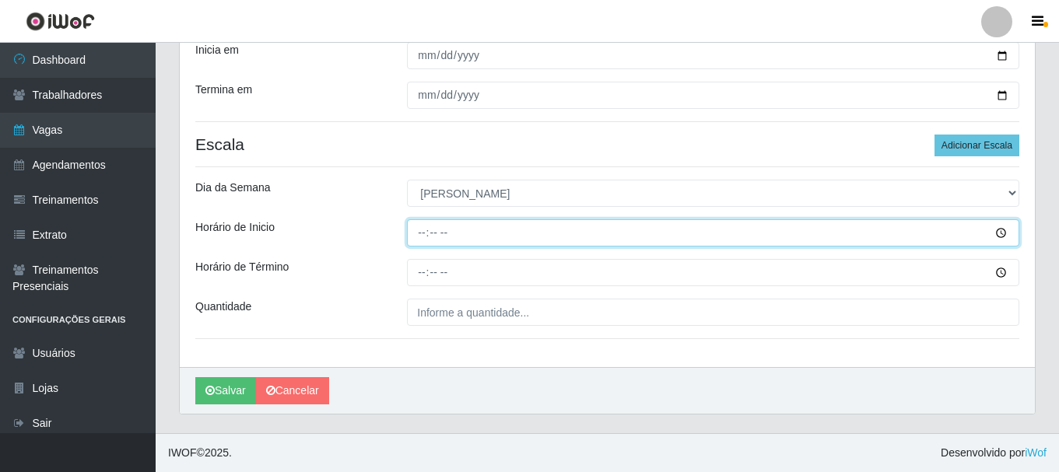
click at [412, 234] on input "Horário de Inicio" at bounding box center [713, 232] width 612 height 27
type input "08:30"
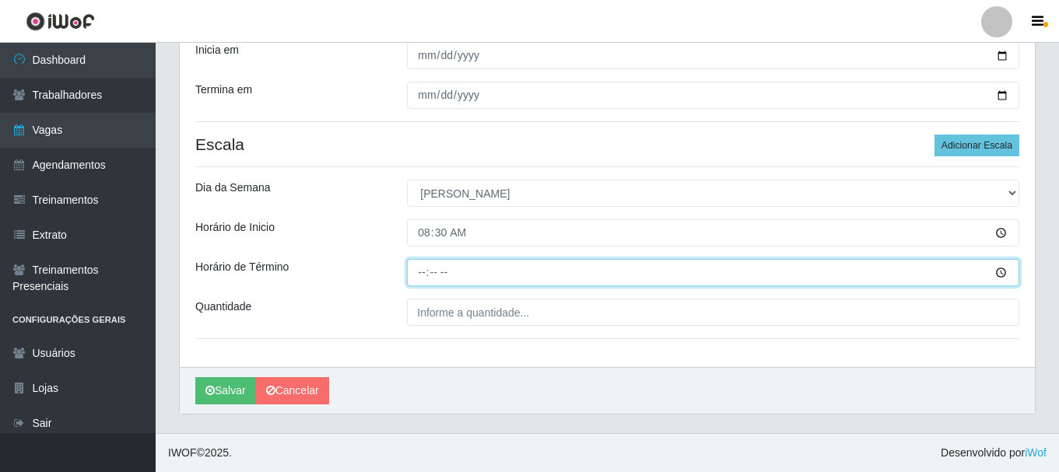
click at [420, 273] on input "Horário de Término" at bounding box center [713, 272] width 612 height 27
type input "14:30"
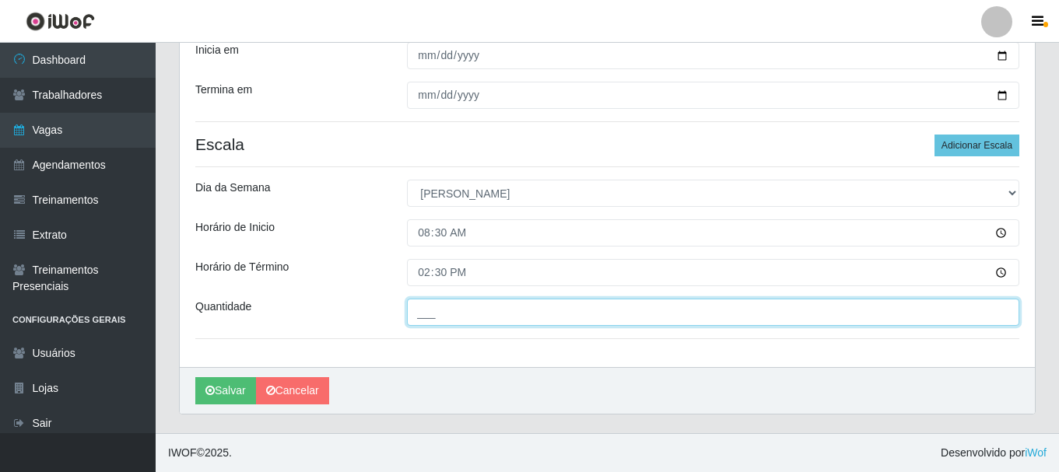
click at [440, 310] on input "___" at bounding box center [713, 312] width 612 height 27
type input "3__"
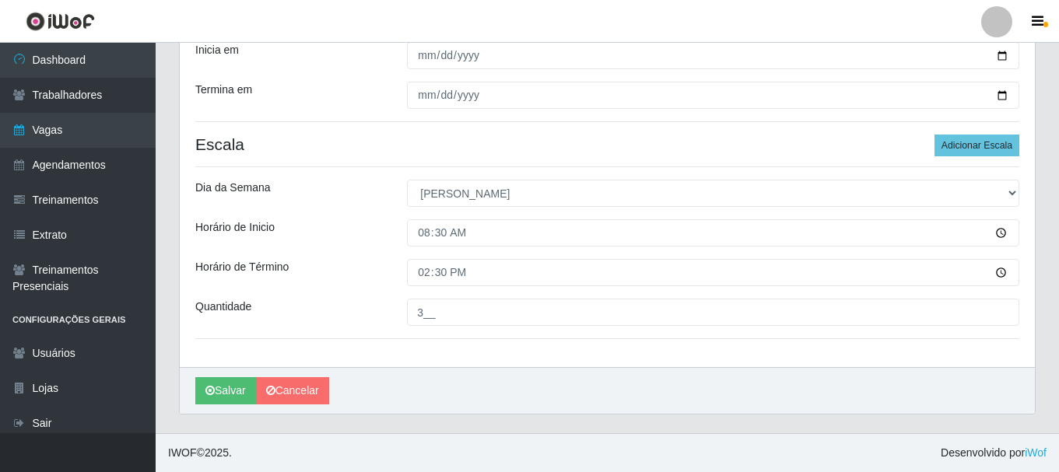
click at [359, 282] on div "Horário de Término" at bounding box center [290, 272] width 212 height 27
click at [236, 384] on button "Salvar" at bounding box center [225, 390] width 61 height 27
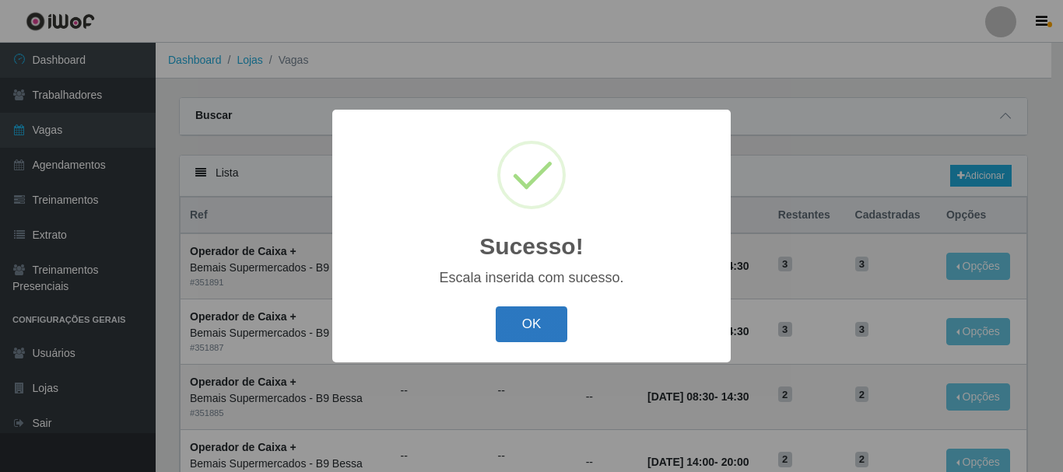
click at [552, 325] on button "OK" at bounding box center [532, 325] width 72 height 37
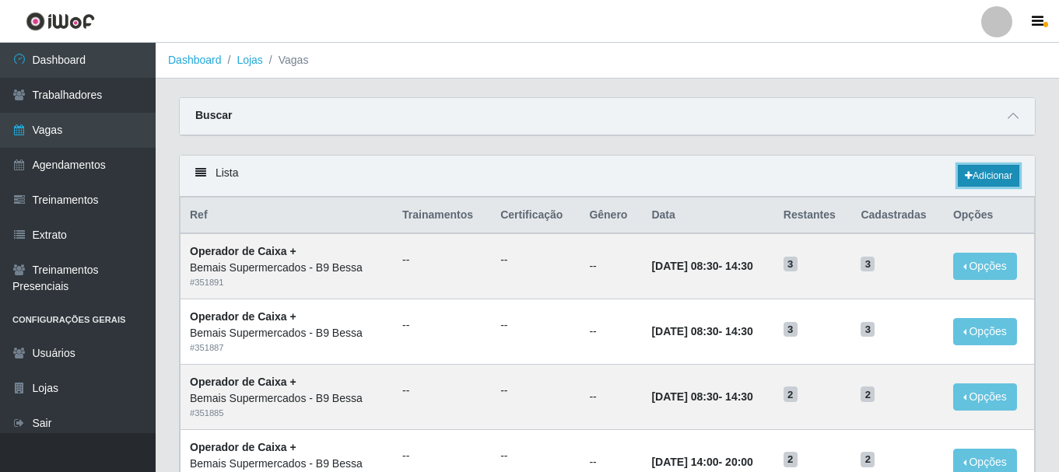
click at [1000, 173] on link "Adicionar" at bounding box center [988, 176] width 61 height 22
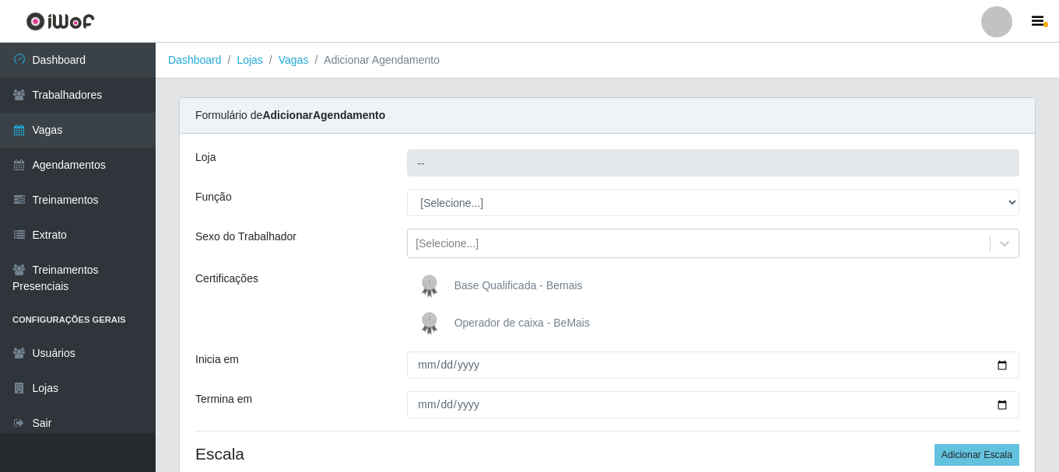
type input "Bemais Supermercados - B9 Bessa"
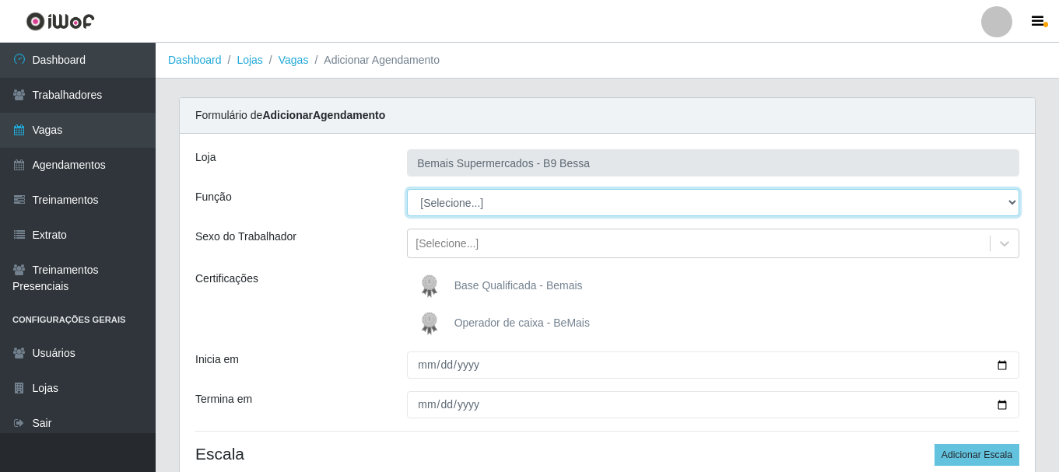
click at [982, 194] on select "[Selecione...] ASG ASG + ASG ++ Auxiliar de Estoque Auxiliar de [GEOGRAPHIC_DAT…" at bounding box center [713, 202] width 612 height 27
select select "70"
click at [407, 189] on select "[Selecione...] ASG ASG + ASG ++ Auxiliar de Estoque Auxiliar de [GEOGRAPHIC_DAT…" at bounding box center [713, 202] width 612 height 27
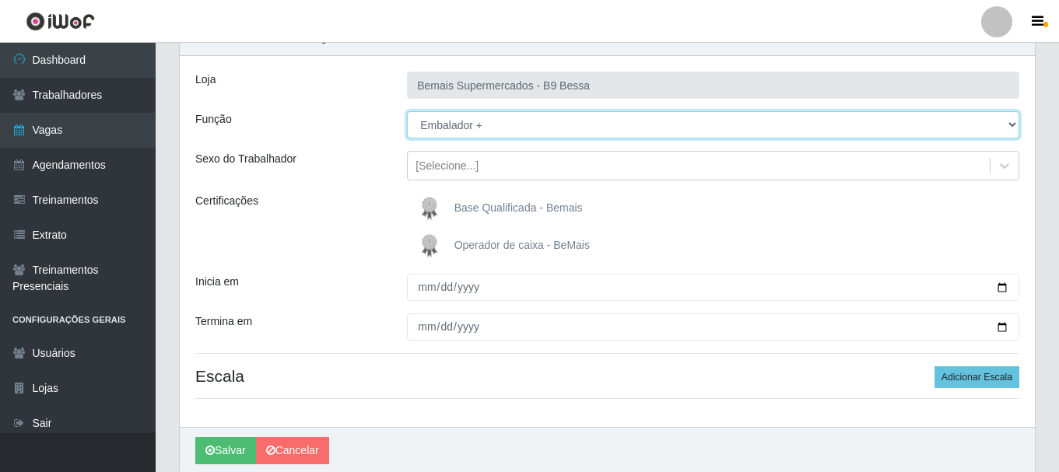
scroll to position [109, 0]
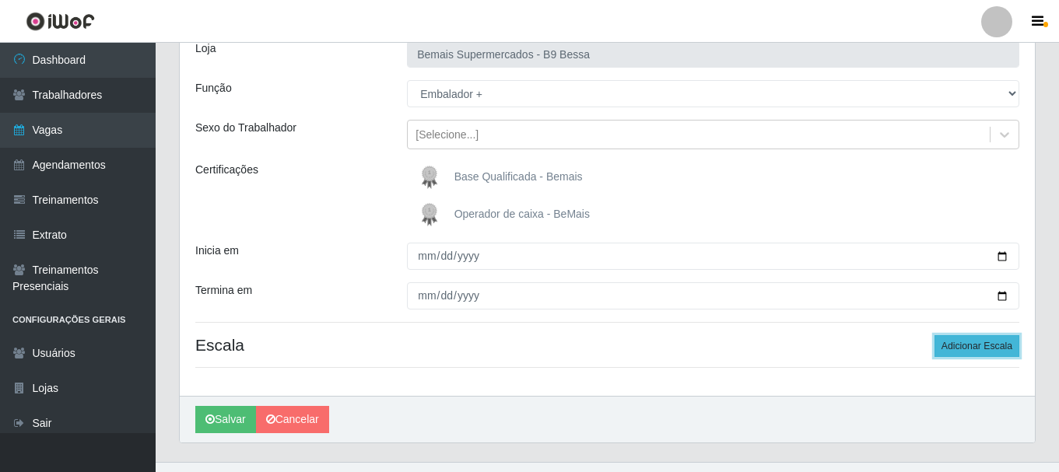
click at [966, 349] on button "Adicionar Escala" at bounding box center [976, 346] width 85 height 22
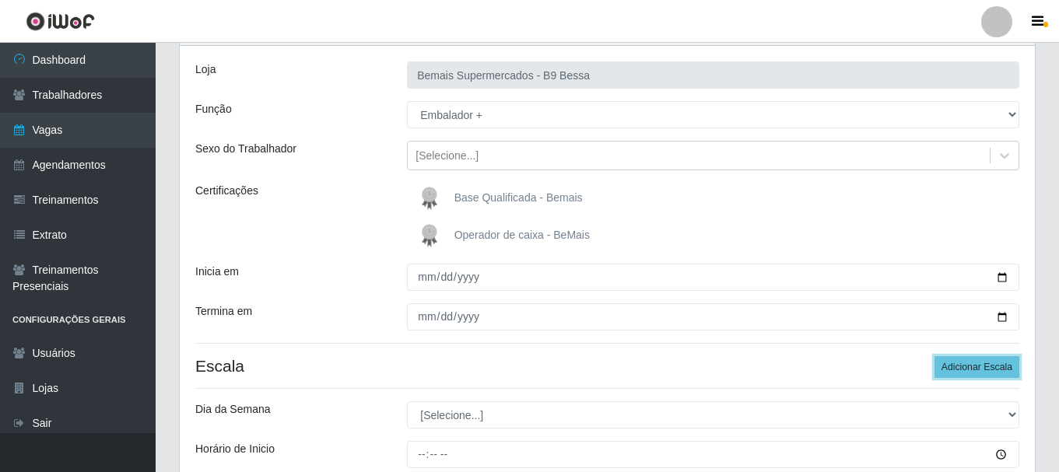
scroll to position [117, 0]
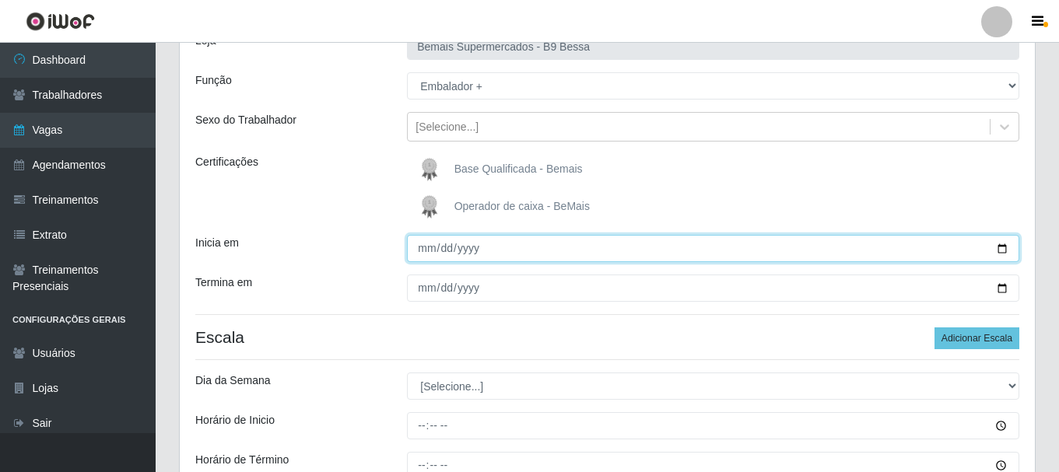
click at [1001, 241] on input "Inicia em" at bounding box center [713, 248] width 612 height 27
type input "[DATE]"
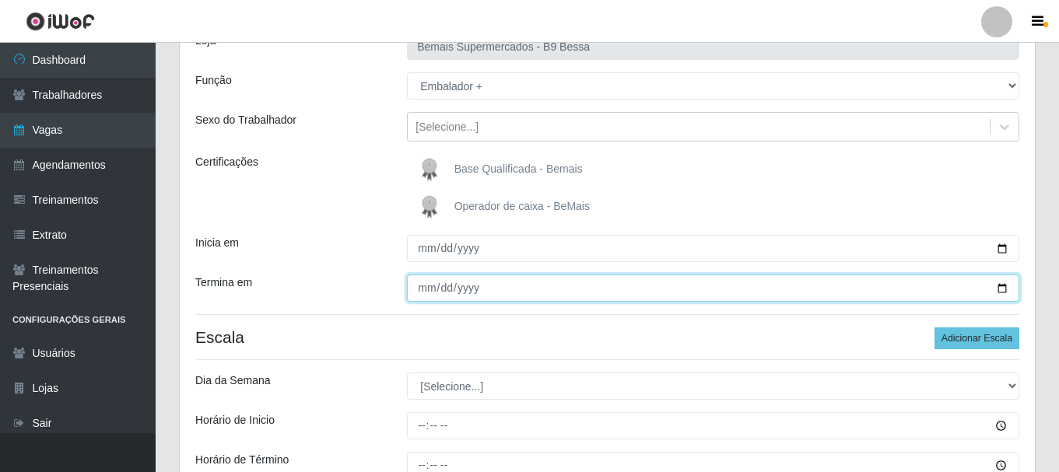
click at [1001, 289] on input "Termina em" at bounding box center [713, 288] width 612 height 27
type input "[DATE]"
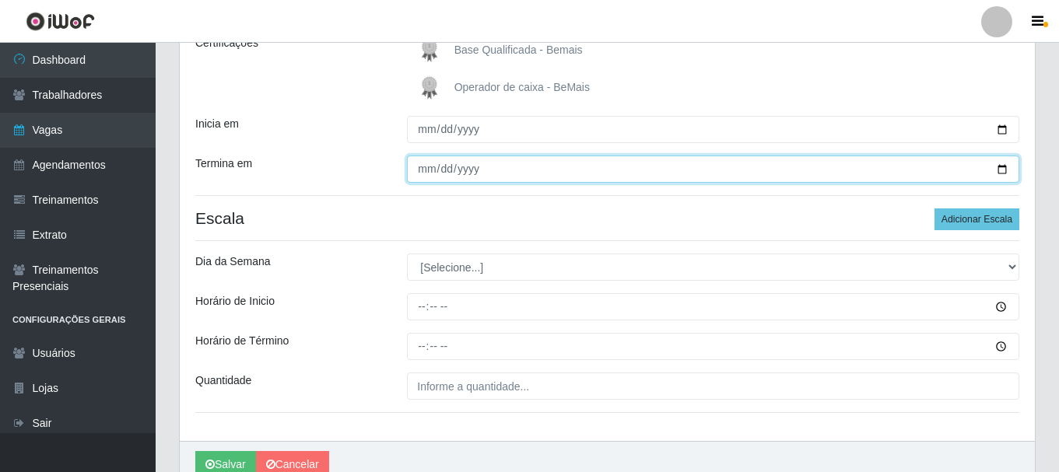
scroll to position [247, 0]
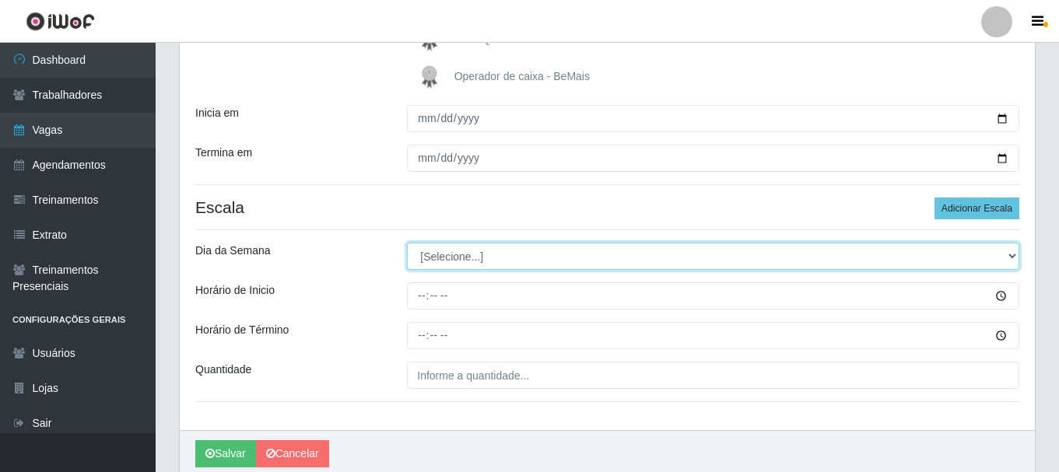
click at [606, 254] on select "[Selecione...] Segunda Terça Quarta Quinta Sexta Sábado Domingo" at bounding box center [713, 256] width 612 height 27
select select "0"
click at [407, 243] on select "[Selecione...] Segunda Terça Quarta Quinta Sexta Sábado Domingo" at bounding box center [713, 256] width 612 height 27
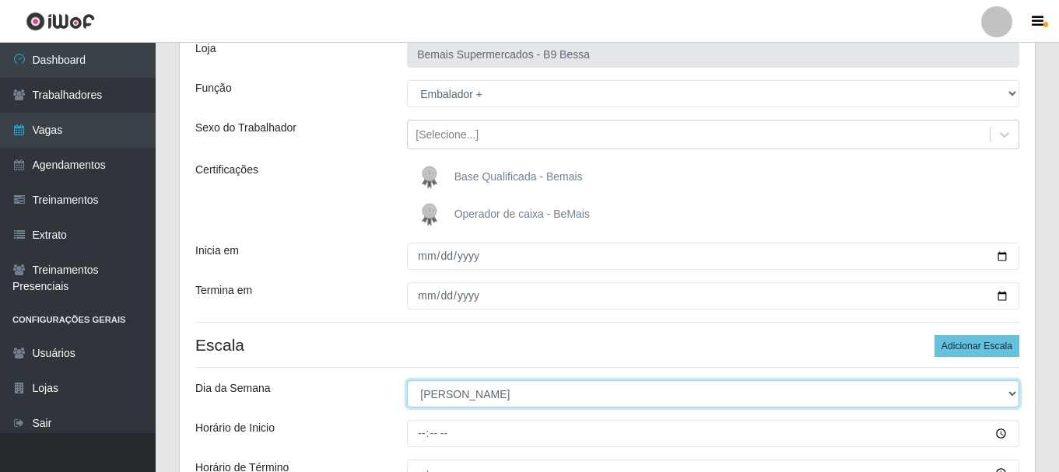
scroll to position [88, 0]
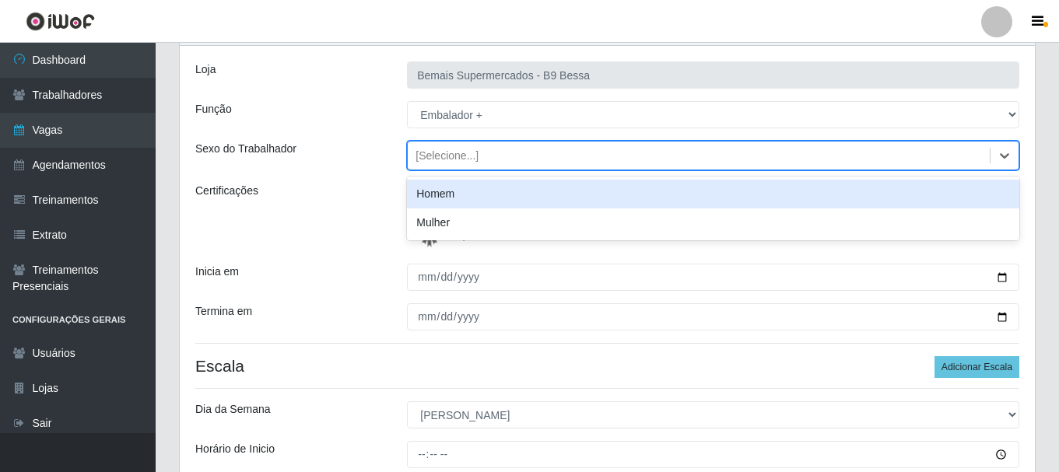
click at [419, 159] on div "[Selecione...]" at bounding box center [446, 156] width 63 height 16
click at [459, 202] on div "Homem" at bounding box center [713, 194] width 612 height 29
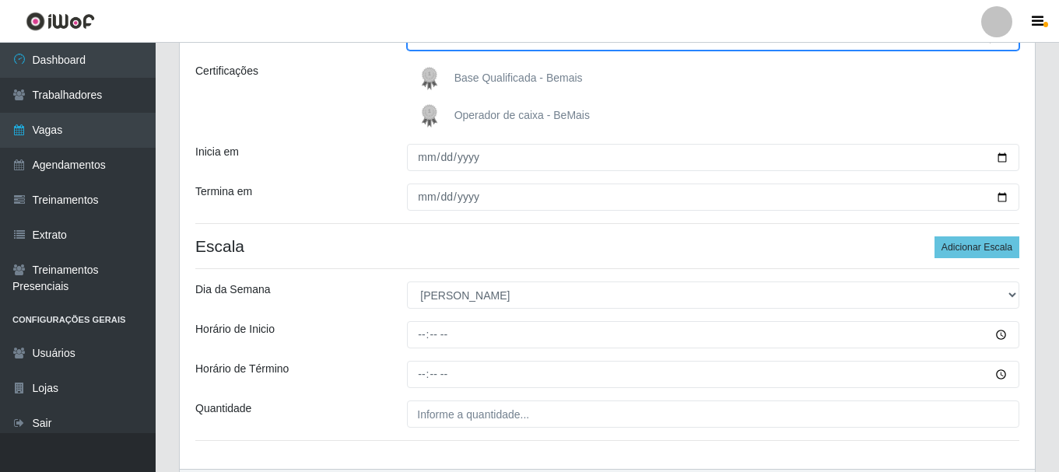
scroll to position [210, 0]
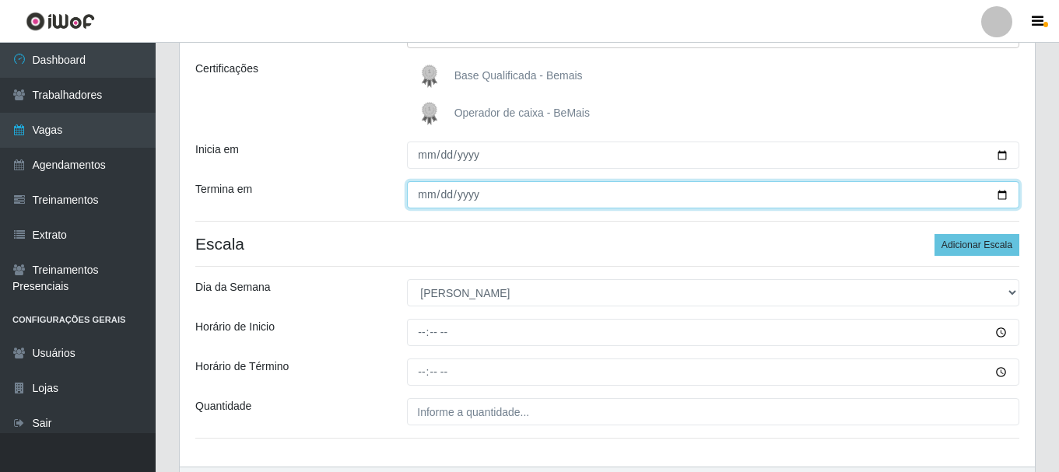
click at [1002, 195] on input "[DATE]" at bounding box center [713, 194] width 612 height 27
type input "[DATE]"
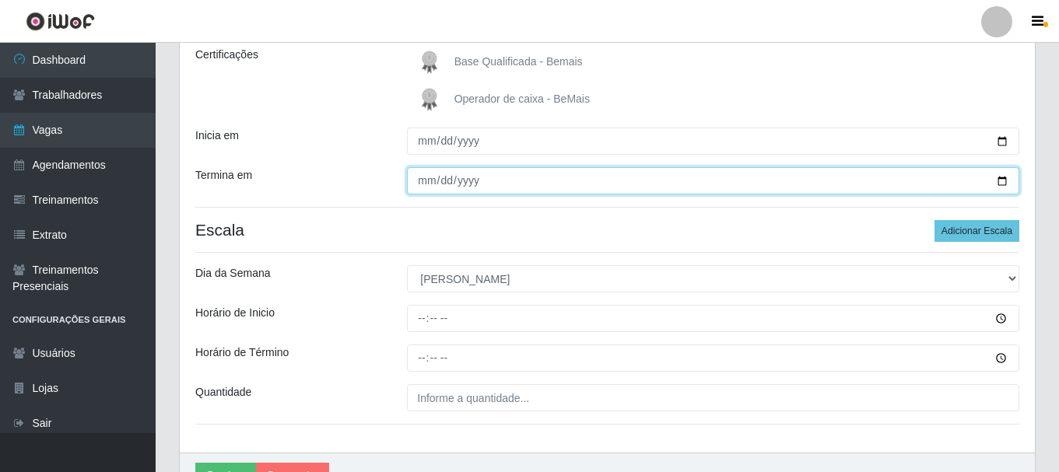
scroll to position [310, 0]
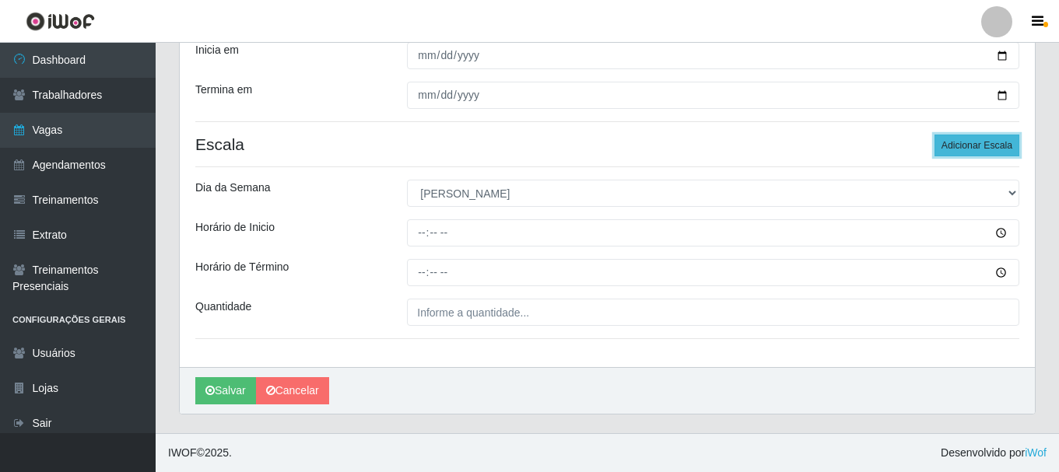
click at [952, 139] on button "Adicionar Escala" at bounding box center [976, 146] width 85 height 22
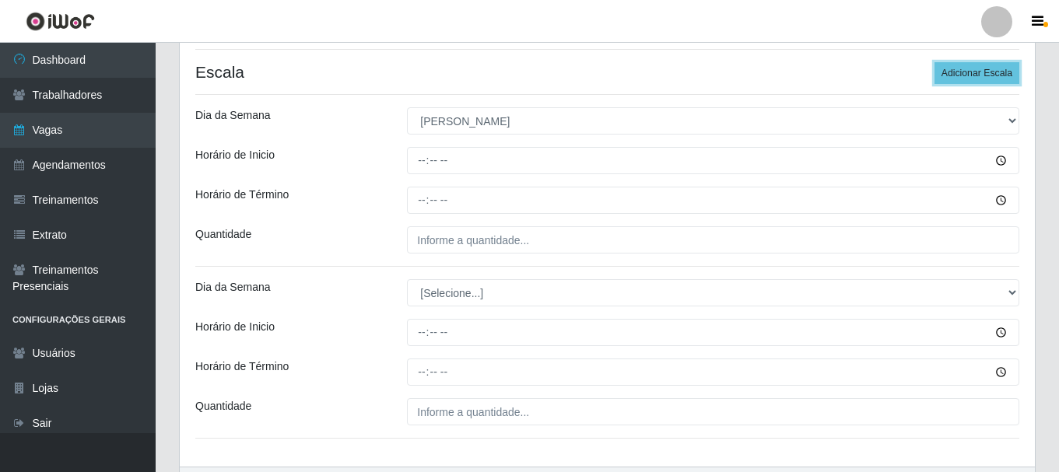
scroll to position [385, 0]
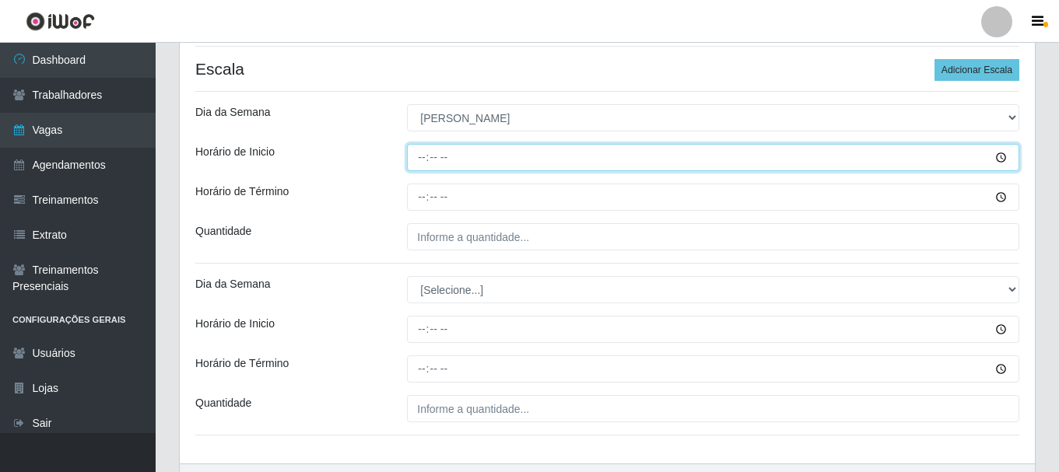
click at [421, 161] on input "Horário de Inicio" at bounding box center [713, 157] width 612 height 27
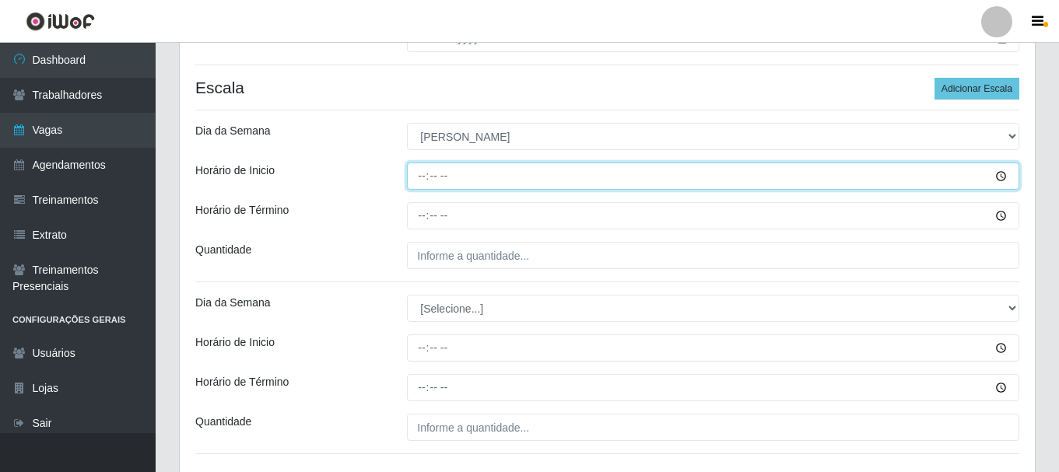
scroll to position [377, 0]
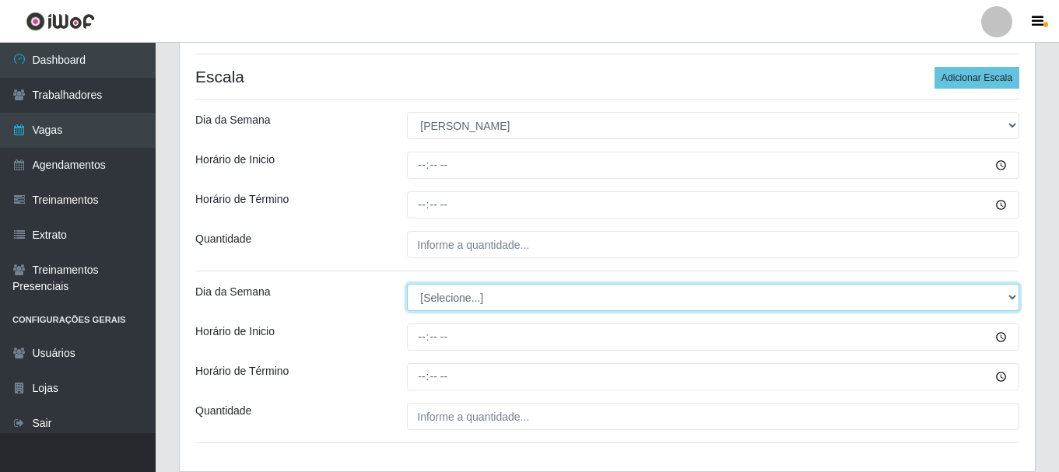
click at [468, 285] on select "[Selecione...] Segunda Terça Quarta Quinta Sexta Sábado Domingo" at bounding box center [713, 297] width 612 height 27
select select "0"
click at [407, 284] on select "[Selecione...] Segunda Terça Quarta Quinta Sexta Sábado Domingo" at bounding box center [713, 297] width 612 height 27
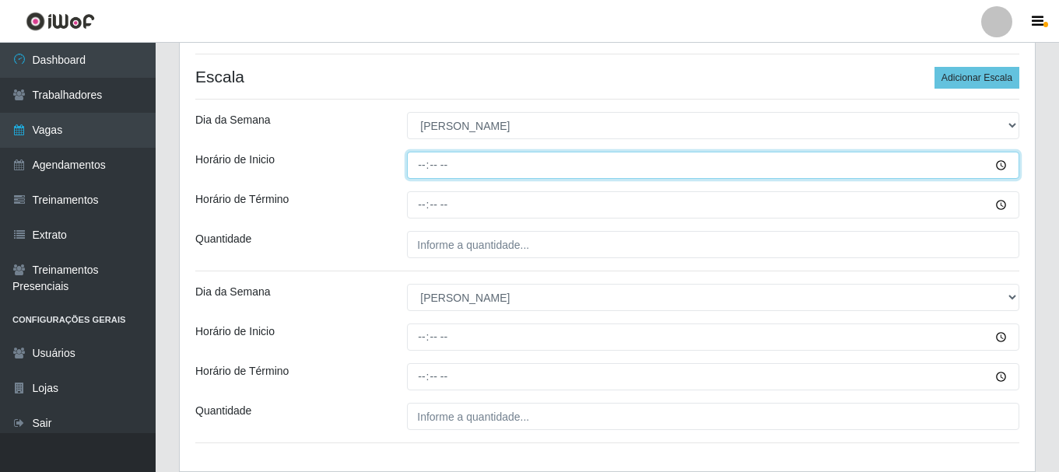
click at [418, 163] on input "Horário de Inicio" at bounding box center [713, 165] width 612 height 27
type input "08:00"
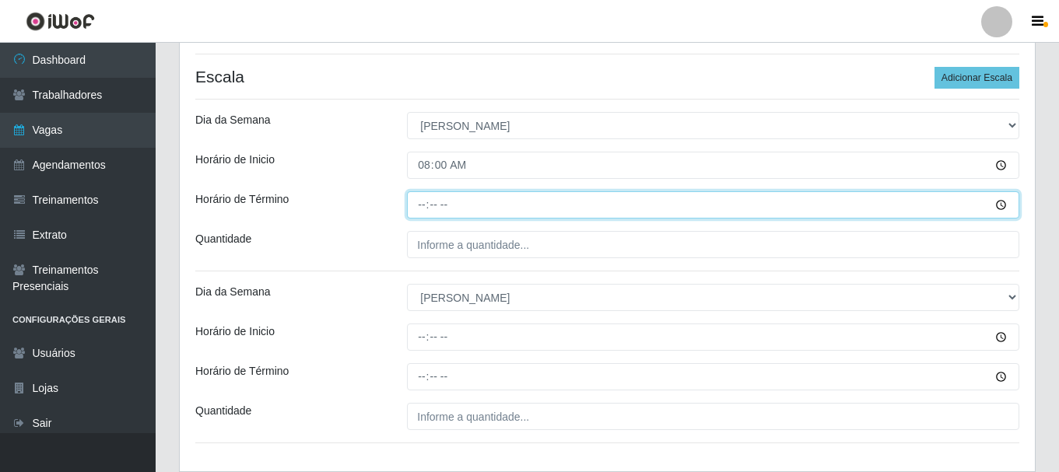
click at [420, 209] on input "Horário de Término" at bounding box center [713, 204] width 612 height 27
type input "14:00"
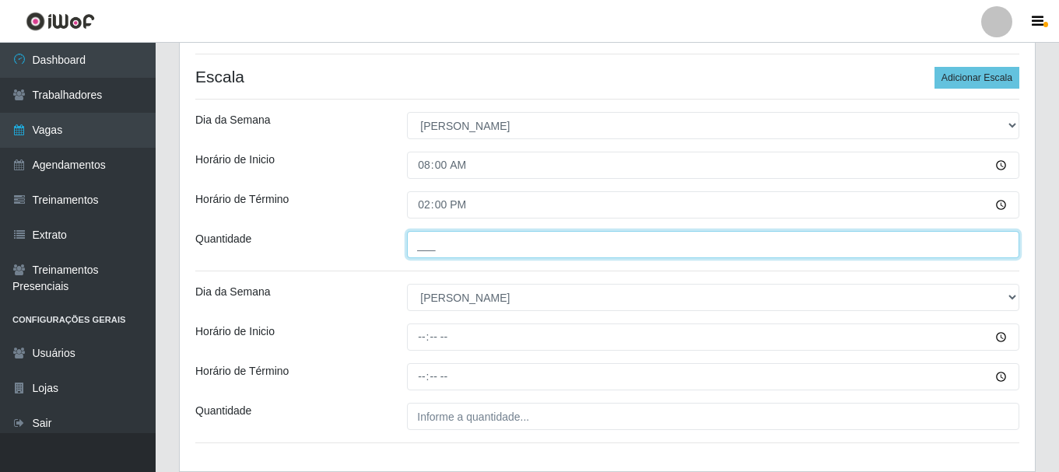
click at [422, 245] on input "___" at bounding box center [713, 244] width 612 height 27
type input "3__"
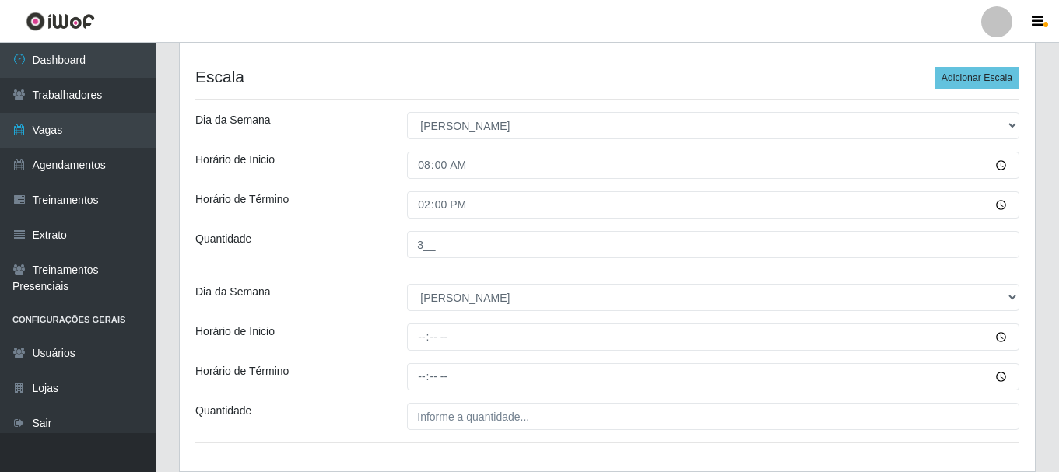
click at [387, 240] on div "Quantidade" at bounding box center [290, 244] width 212 height 27
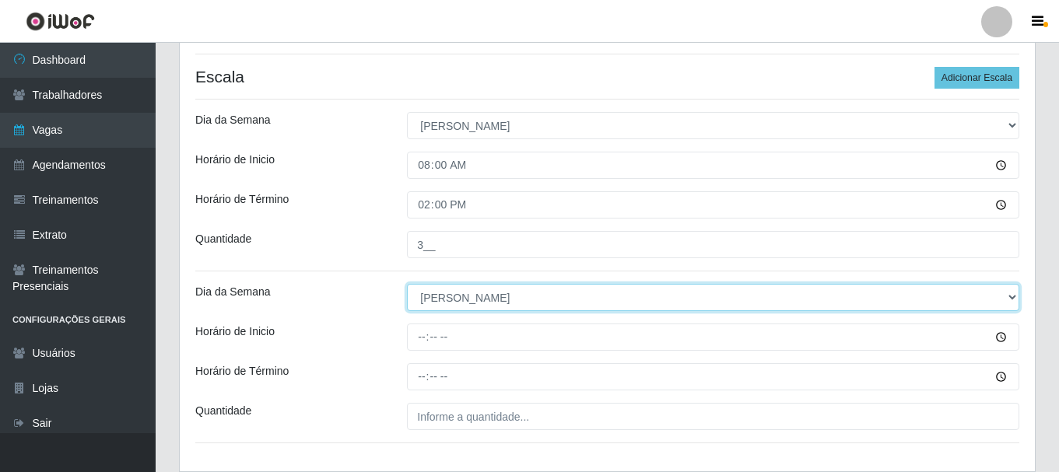
click at [435, 294] on select "[Selecione...] Segunda Terça Quarta Quinta Sexta Sábado Domingo" at bounding box center [713, 297] width 612 height 27
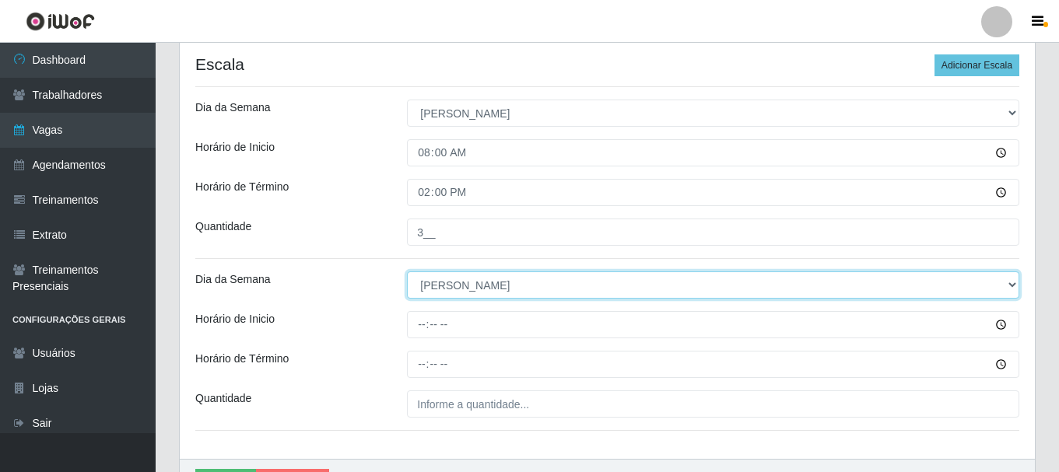
scroll to position [403, 0]
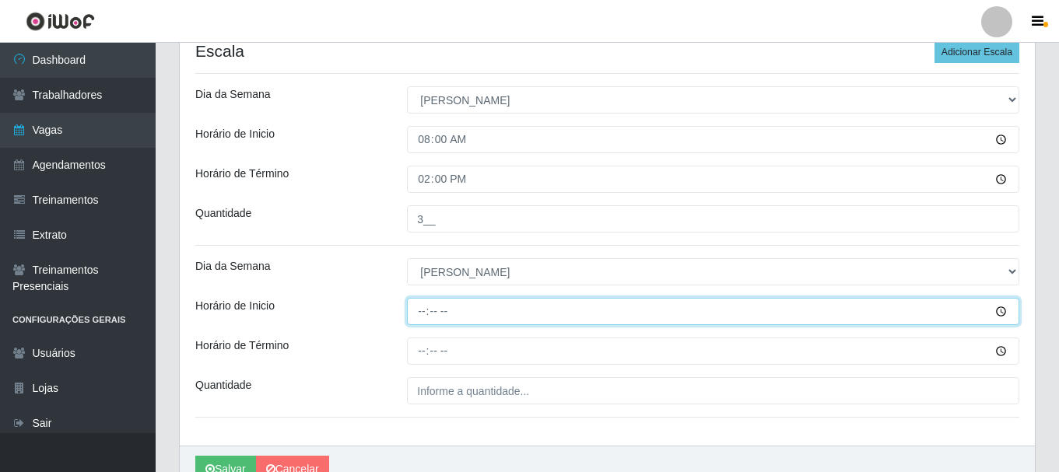
click at [415, 311] on input "Horário de Inicio" at bounding box center [713, 311] width 612 height 27
type input "14:00"
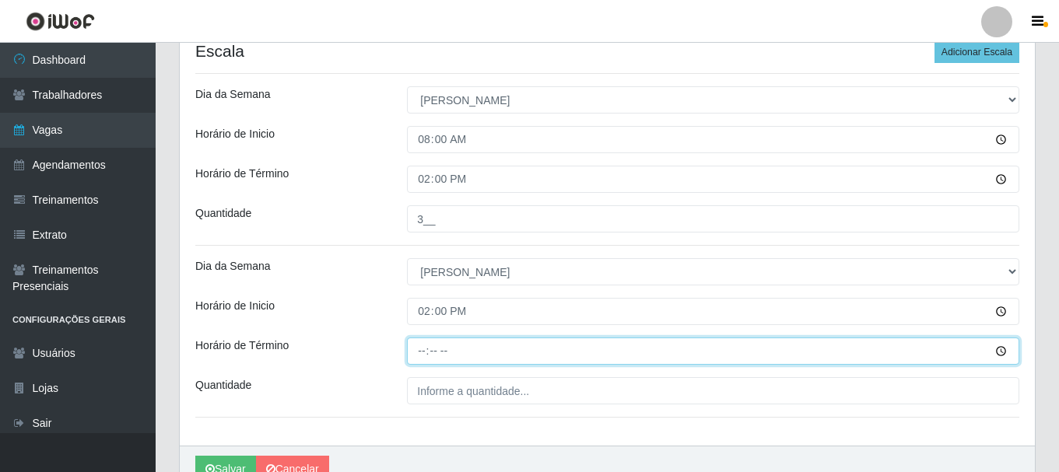
click at [418, 350] on input "Horário de Término" at bounding box center [713, 351] width 612 height 27
type input "20:00"
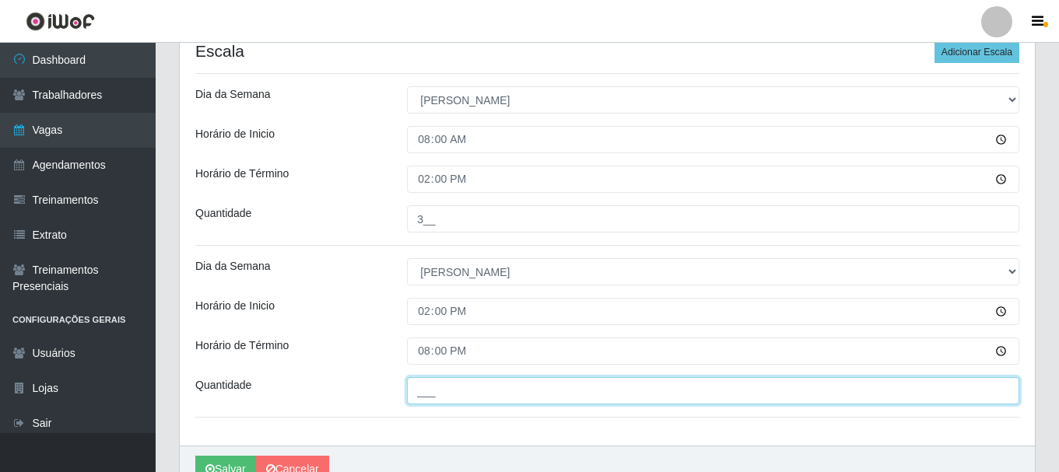
click at [419, 384] on input "___" at bounding box center [713, 390] width 612 height 27
type input "3__"
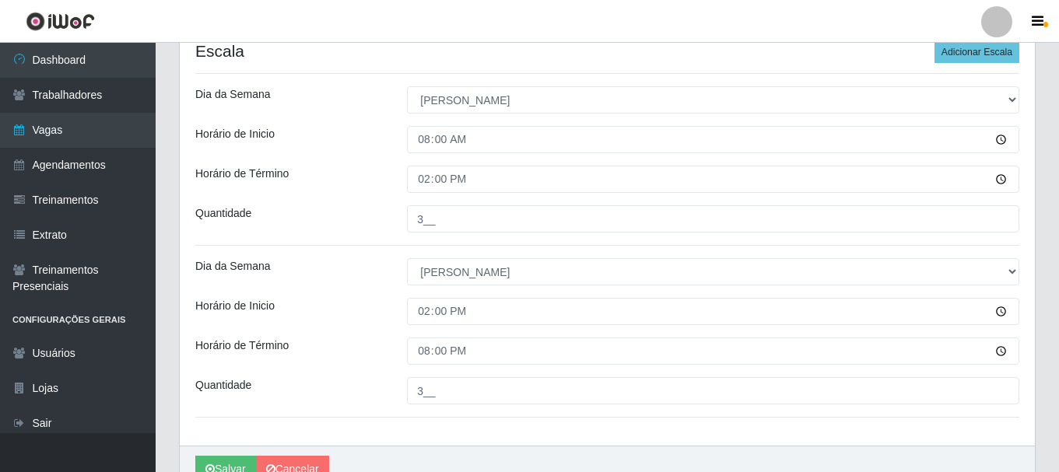
click at [351, 357] on div "Horário de Término" at bounding box center [290, 351] width 212 height 27
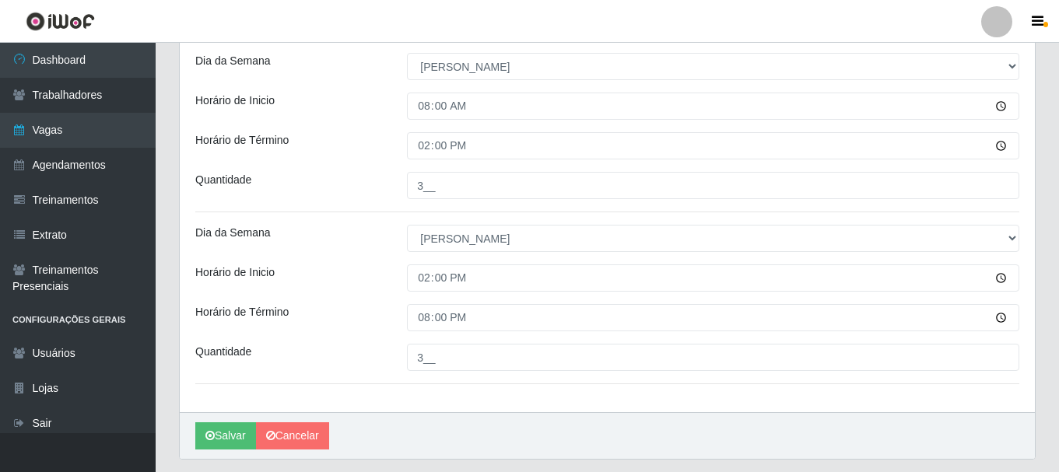
scroll to position [452, 0]
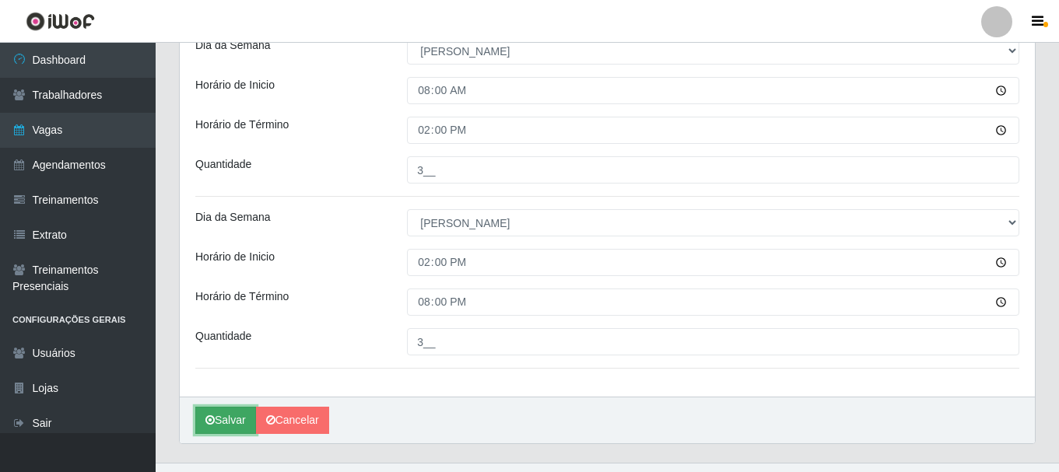
click at [216, 415] on button "Salvar" at bounding box center [225, 420] width 61 height 27
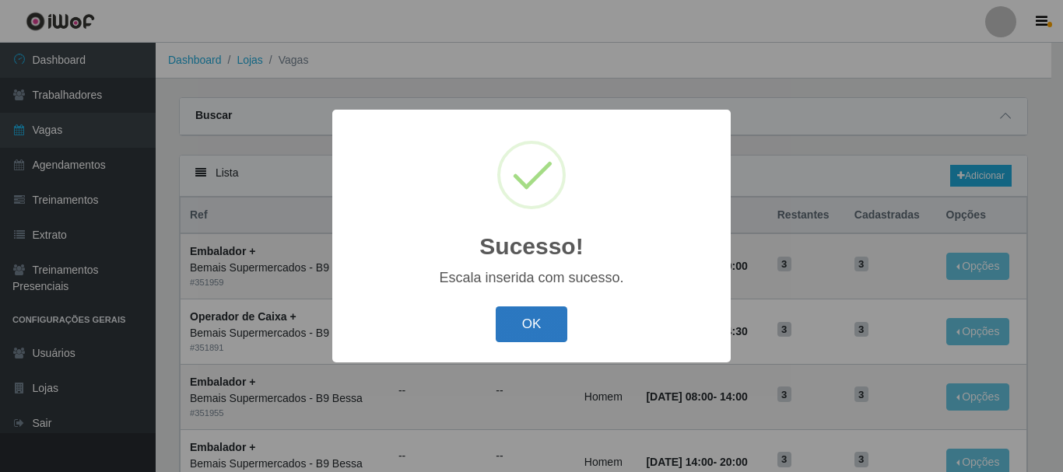
click at [517, 314] on button "OK" at bounding box center [532, 325] width 72 height 37
